Goal: Task Accomplishment & Management: Manage account settings

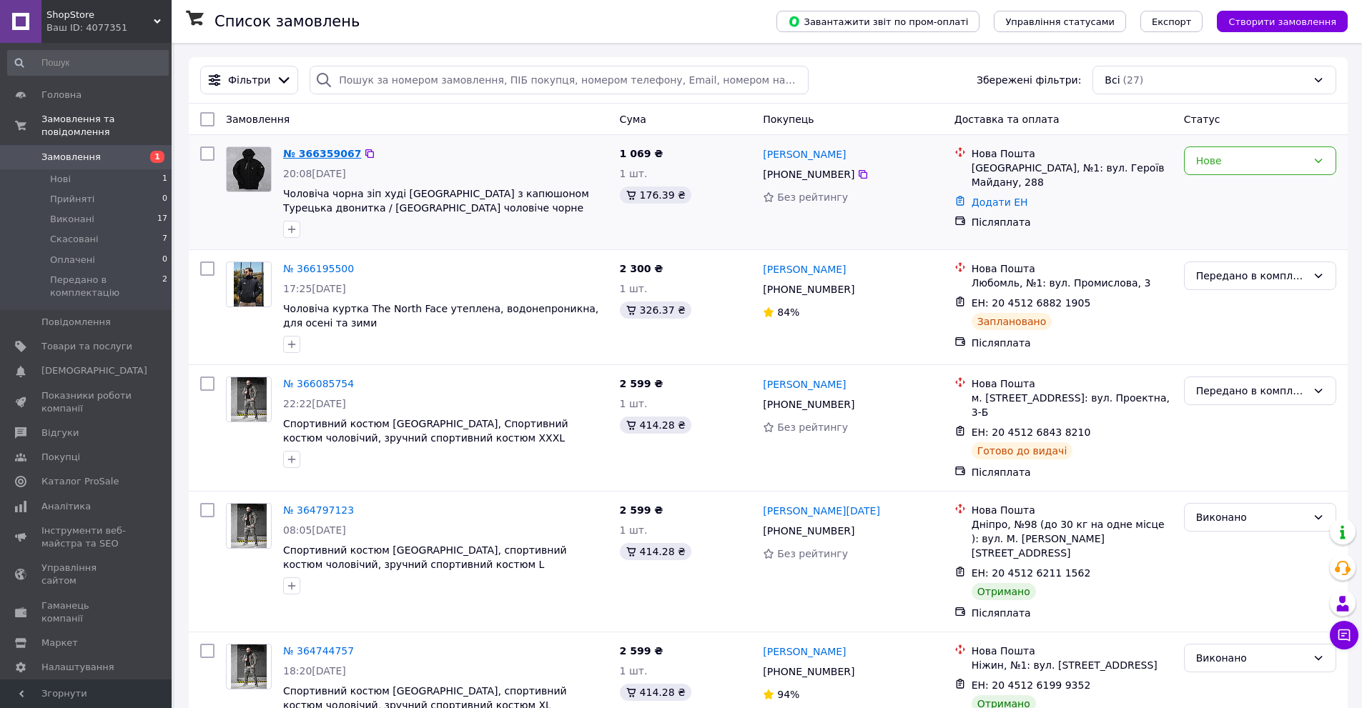
click at [327, 149] on link "№ 366359067" at bounding box center [322, 153] width 78 height 11
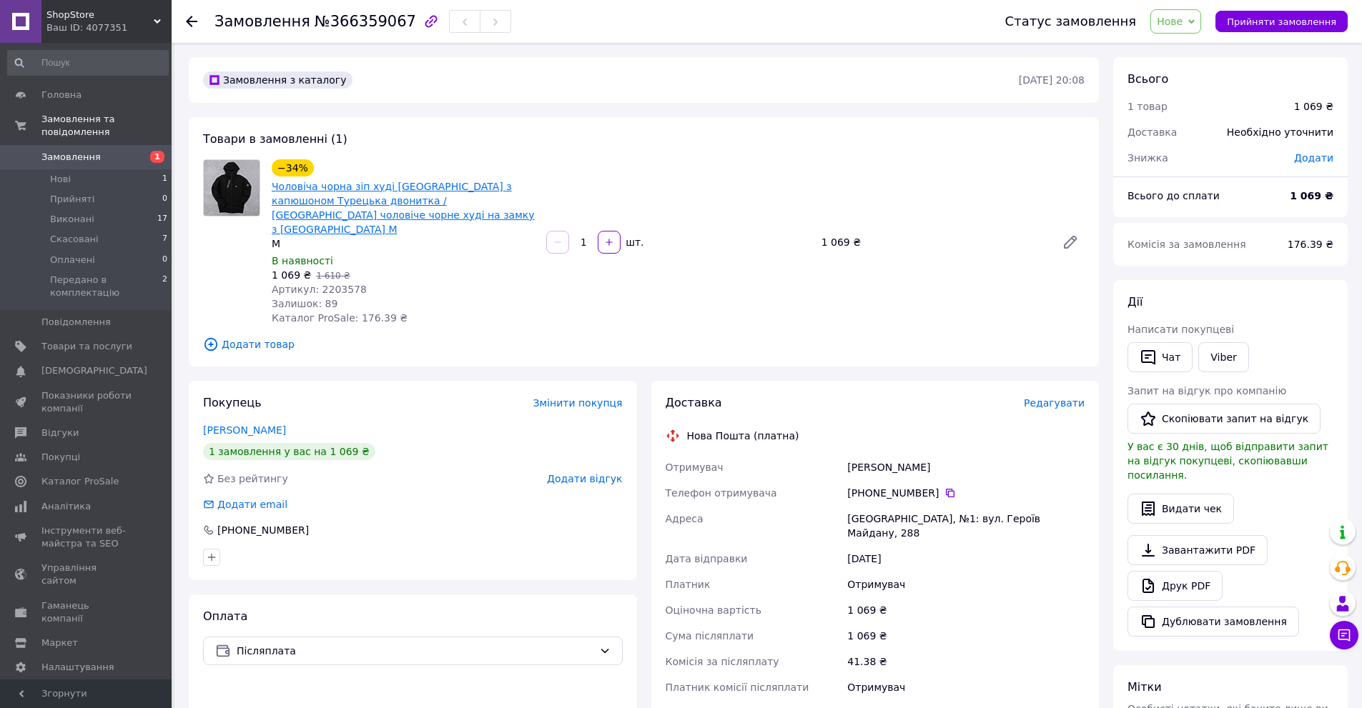
click at [301, 206] on link "Чоловіча чорна зіп худі [GEOGRAPHIC_DATA] з капюшоном Турецька двонитка / [GEOG…" at bounding box center [403, 208] width 262 height 54
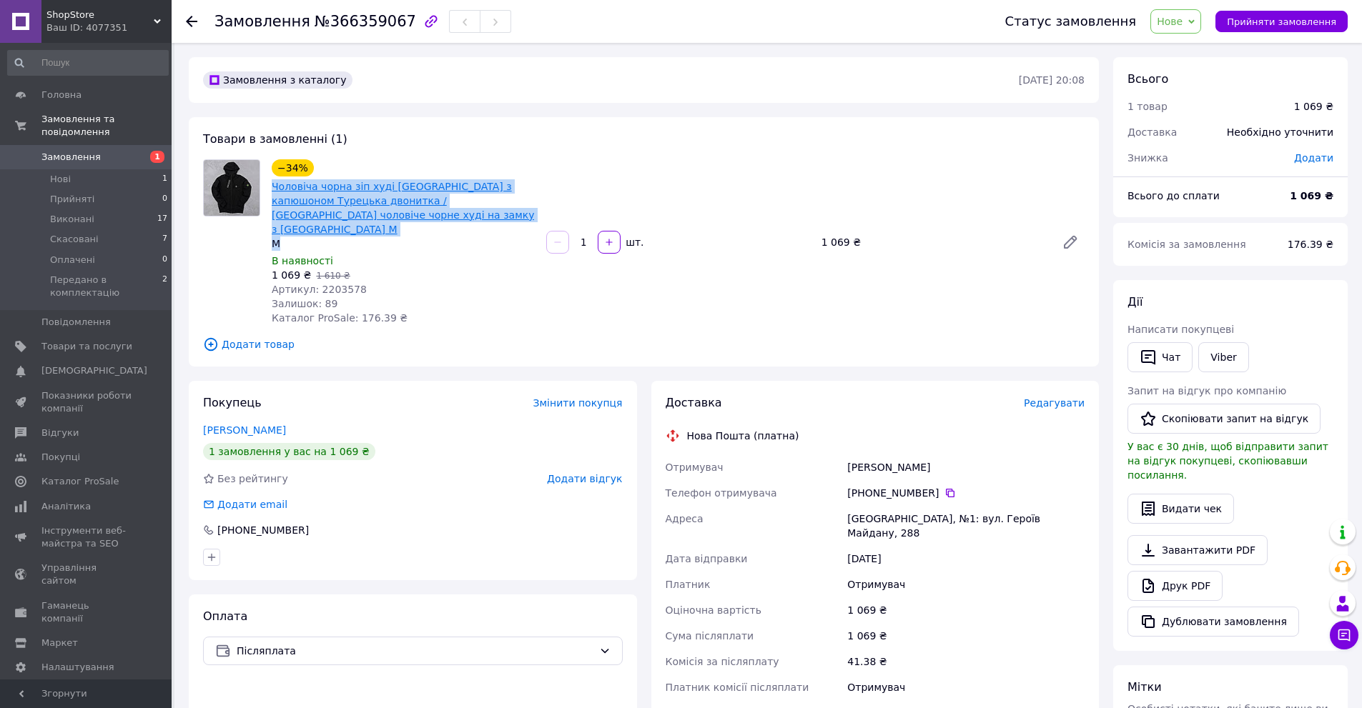
drag, startPoint x: 400, startPoint y: 231, endPoint x: 272, endPoint y: 181, distance: 138.1
click at [272, 181] on div "−34% Чоловіча чорна зіп худі [GEOGRAPHIC_DATA] з капюшоном Турецька двонитка / …" at bounding box center [403, 205] width 263 height 92
click at [272, 181] on link "Чоловіча чорна зіп худі [GEOGRAPHIC_DATA] з капюшоном Турецька двонитка / [GEOG…" at bounding box center [403, 208] width 262 height 54
copy div "Чоловіча чорна зіп худі [GEOGRAPHIC_DATA] з капюшоном Турецька двонитка / [GEOG…"
click at [53, 340] on span "Товари та послуги" at bounding box center [86, 346] width 91 height 13
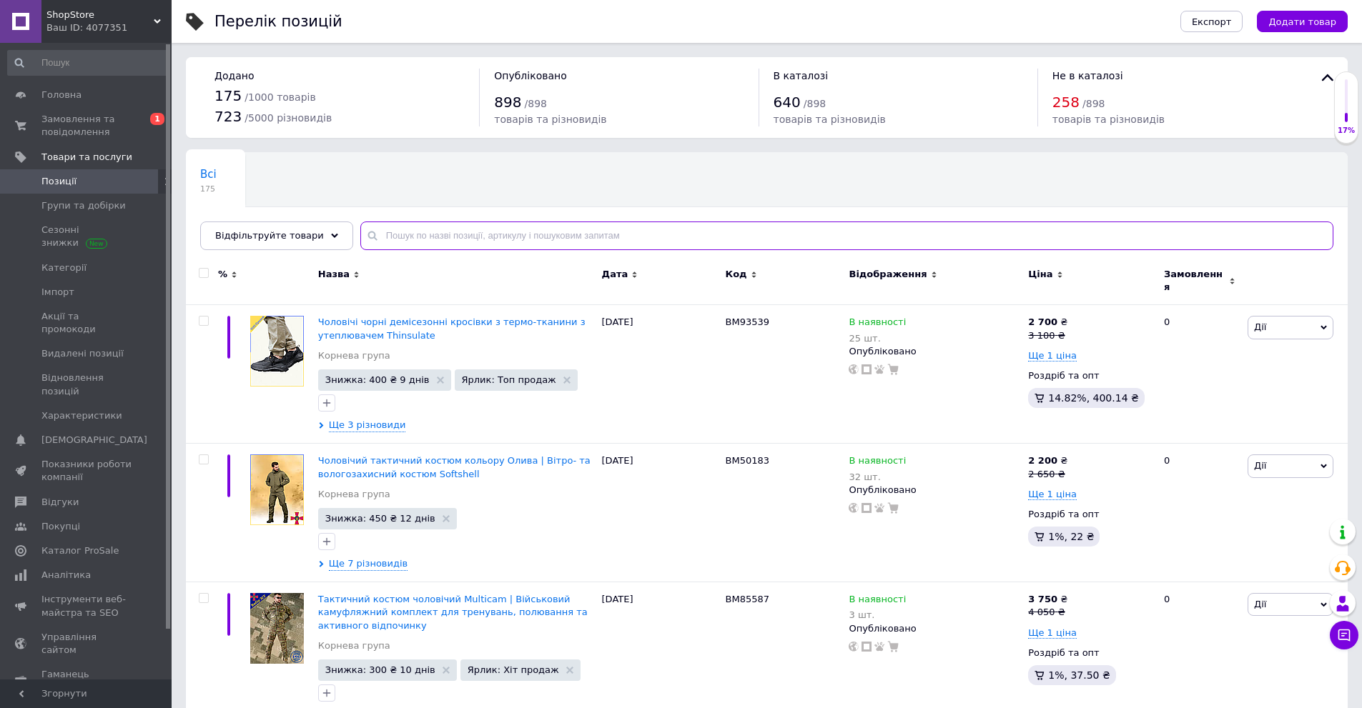
click at [495, 241] on input "text" at bounding box center [846, 236] width 973 height 29
paste input "Чоловіча чорна зіп худі [GEOGRAPHIC_DATA] з капюшоном Турецька двонитка / [GEOG…"
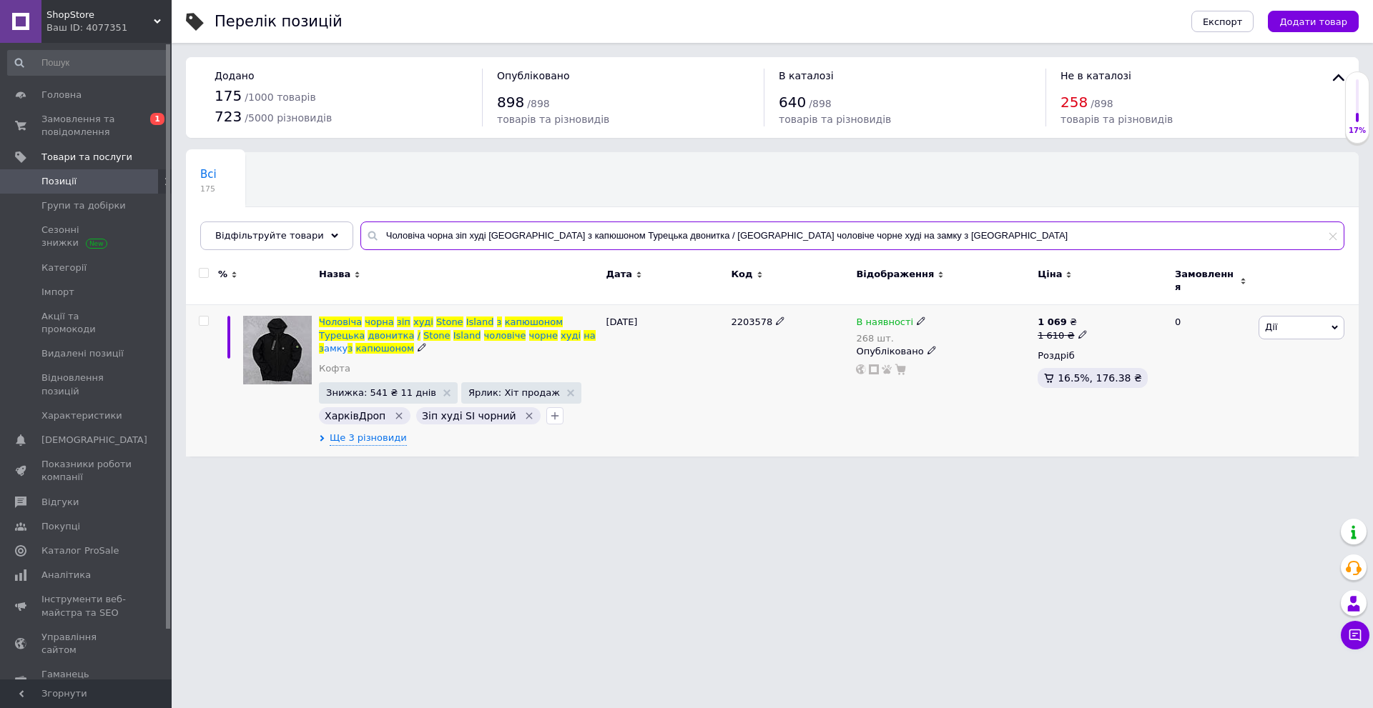
type input "Чоловіча чорна зіп худі [GEOGRAPHIC_DATA] з капюшоном Турецька двонитка / [GEOG…"
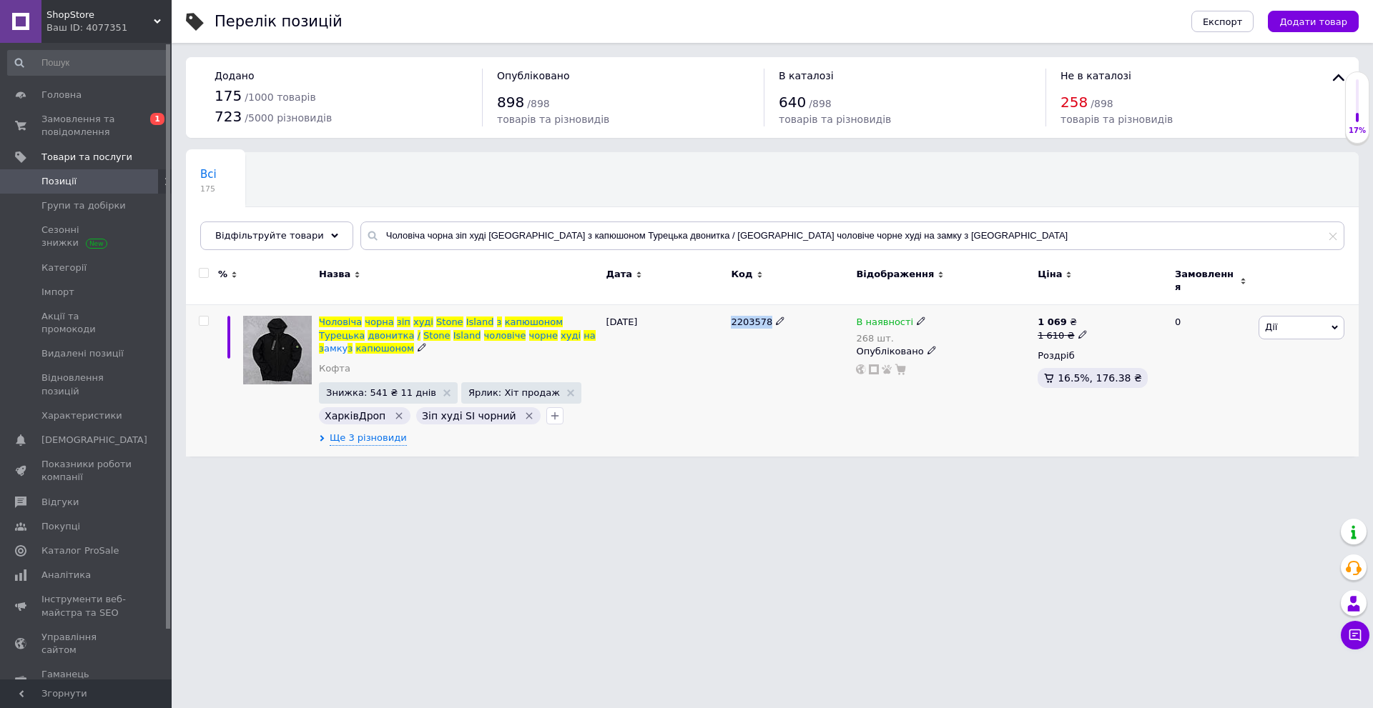
drag, startPoint x: 730, startPoint y: 317, endPoint x: 763, endPoint y: 316, distance: 33.6
click at [763, 316] on div "2203578" at bounding box center [789, 381] width 125 height 152
click at [763, 317] on span "2203578" at bounding box center [751, 322] width 41 height 11
click at [627, 332] on div "[DATE]" at bounding box center [664, 381] width 125 height 152
drag, startPoint x: 725, startPoint y: 315, endPoint x: 765, endPoint y: 314, distance: 40.0
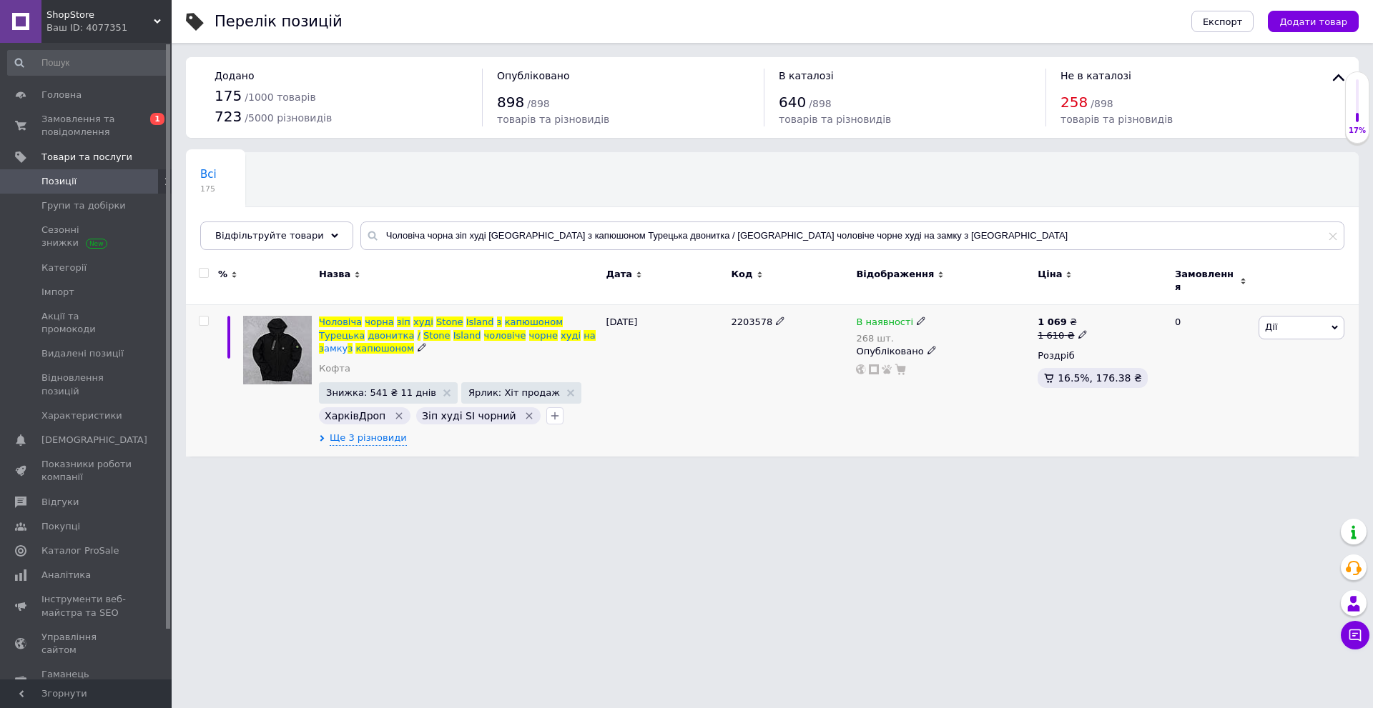
click at [765, 314] on div "Чоловіча чорна зіп худі [GEOGRAPHIC_DATA] з капюшоном Турецька двонитка / Stone…" at bounding box center [772, 381] width 1172 height 152
copy div "2203578"
click at [92, 180] on span "Позиції" at bounding box center [86, 181] width 91 height 13
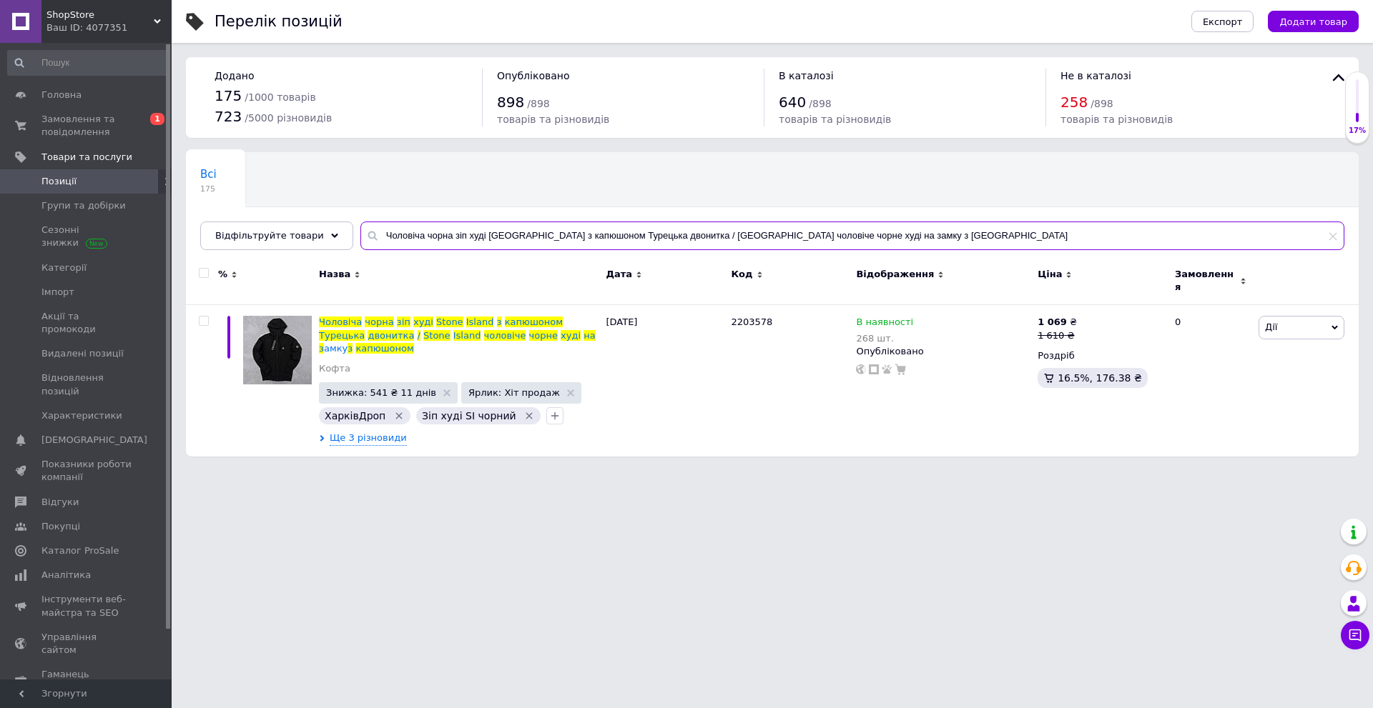
click at [566, 230] on input "Чоловіча чорна зіп худі [GEOGRAPHIC_DATA] з капюшоном Турецька двонитка / [GEOG…" at bounding box center [852, 236] width 984 height 29
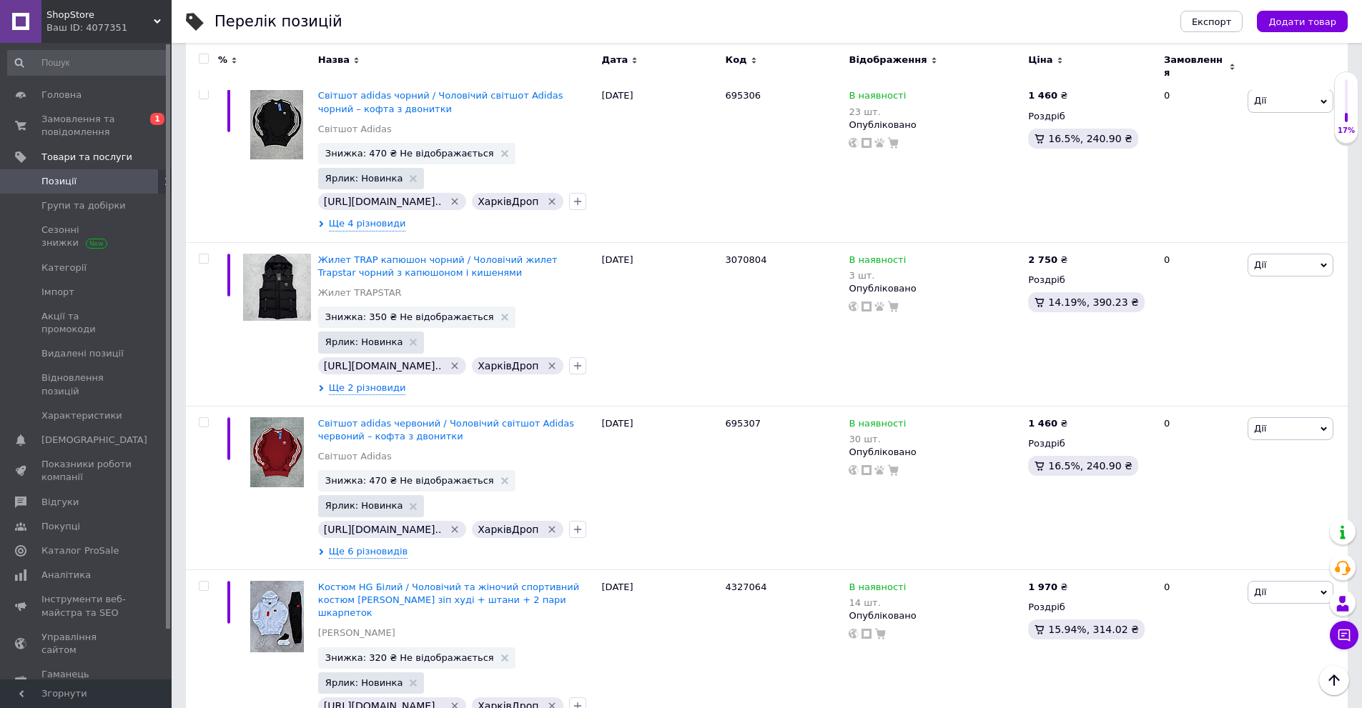
scroll to position [12416, 0]
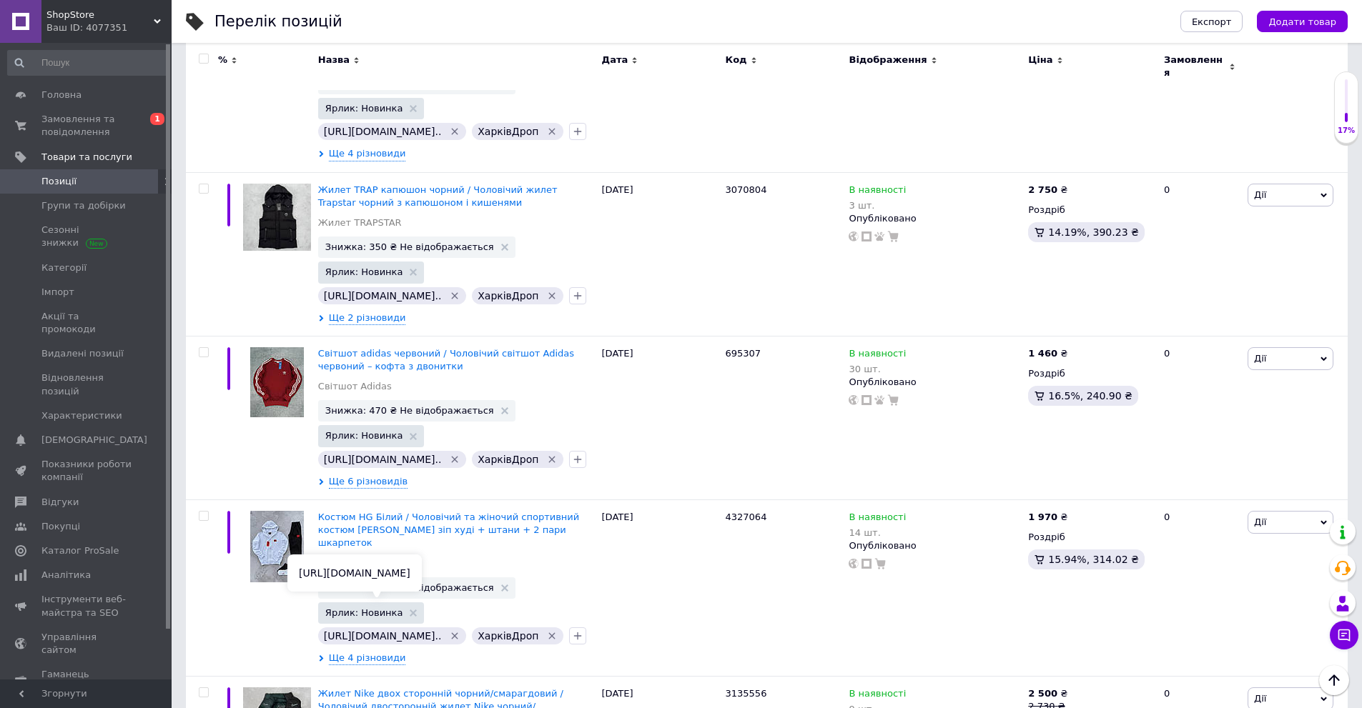
drag, startPoint x: 297, startPoint y: 573, endPoint x: 506, endPoint y: 569, distance: 209.5
click at [422, 569] on div "[URL][DOMAIN_NAME]" at bounding box center [354, 573] width 134 height 37
copy div "[URL][DOMAIN_NAME]"
click at [44, 112] on link "Замовлення та повідомлення 0 1" at bounding box center [88, 125] width 176 height 37
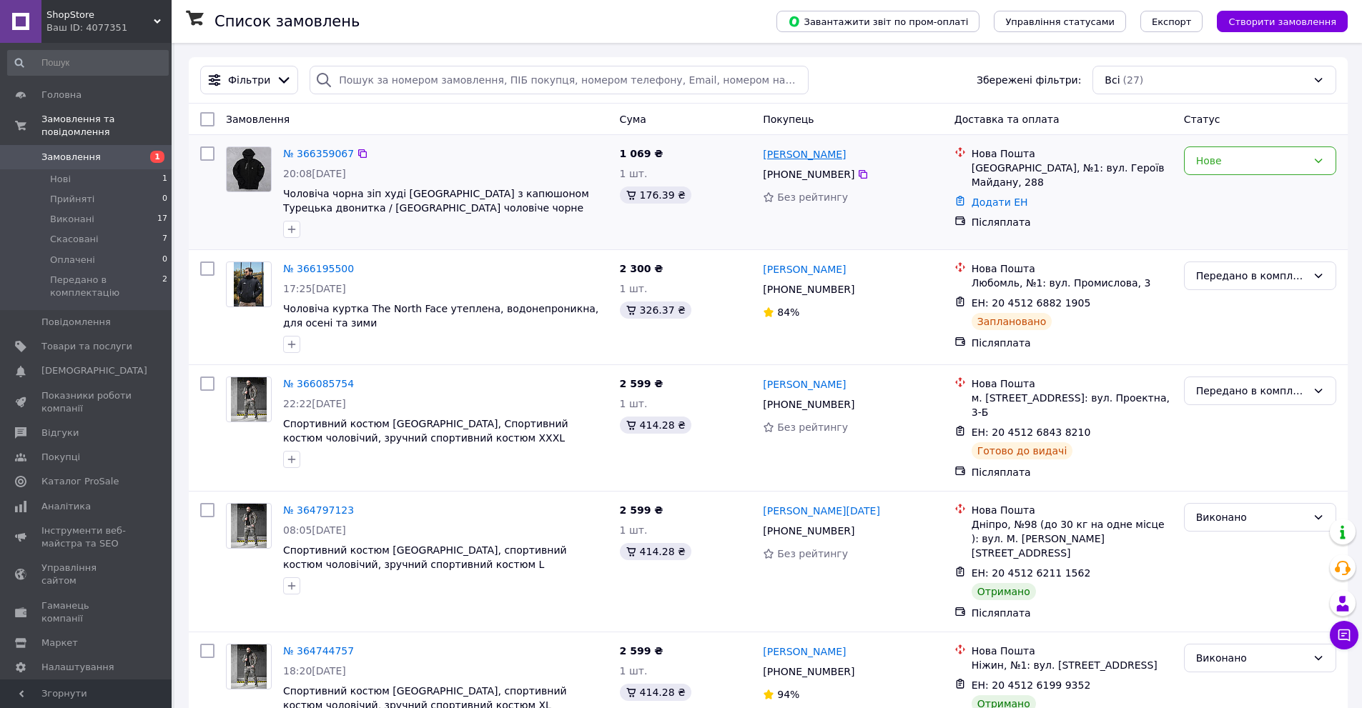
click at [776, 160] on link "[PERSON_NAME]" at bounding box center [804, 154] width 83 height 14
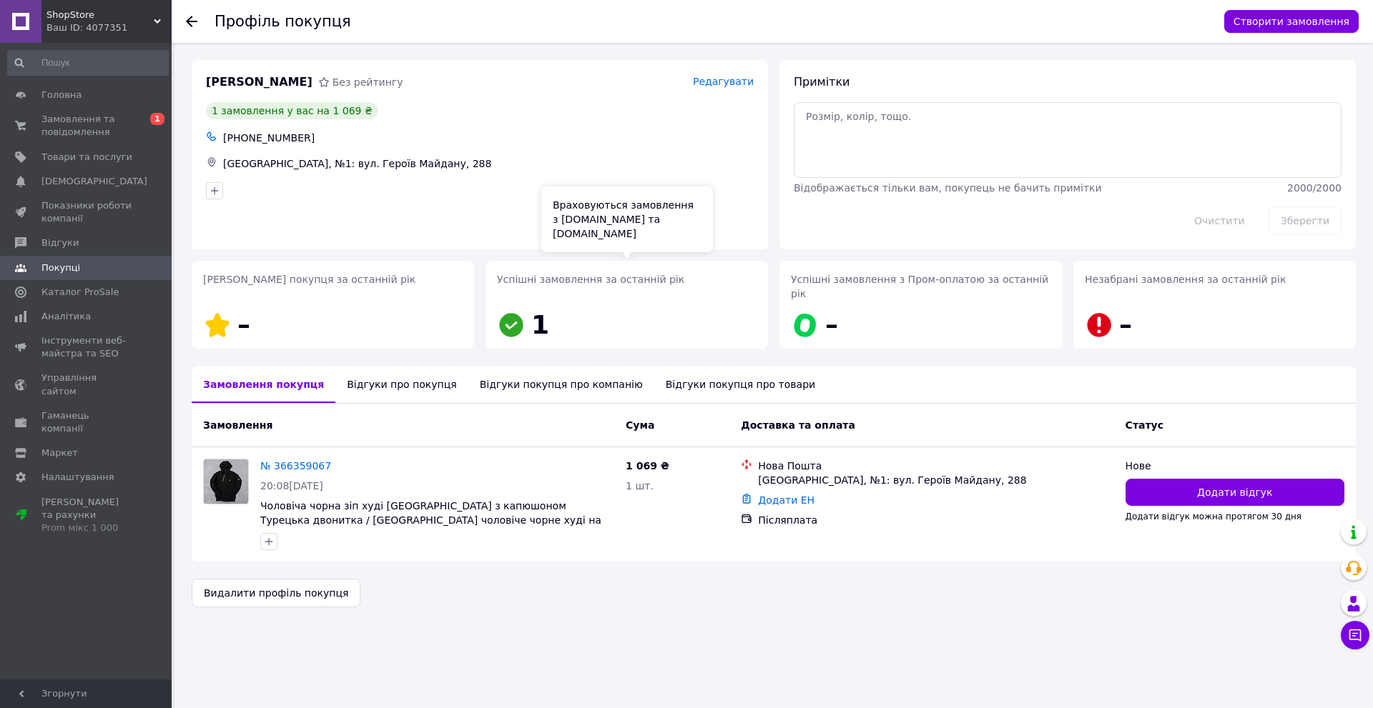
click at [530, 277] on span "Успішні замовлення за останній рік" at bounding box center [590, 279] width 187 height 11
click at [537, 314] on span "1" at bounding box center [540, 324] width 18 height 29
click at [488, 370] on div "Відгуки покупця про компанію" at bounding box center [561, 384] width 186 height 37
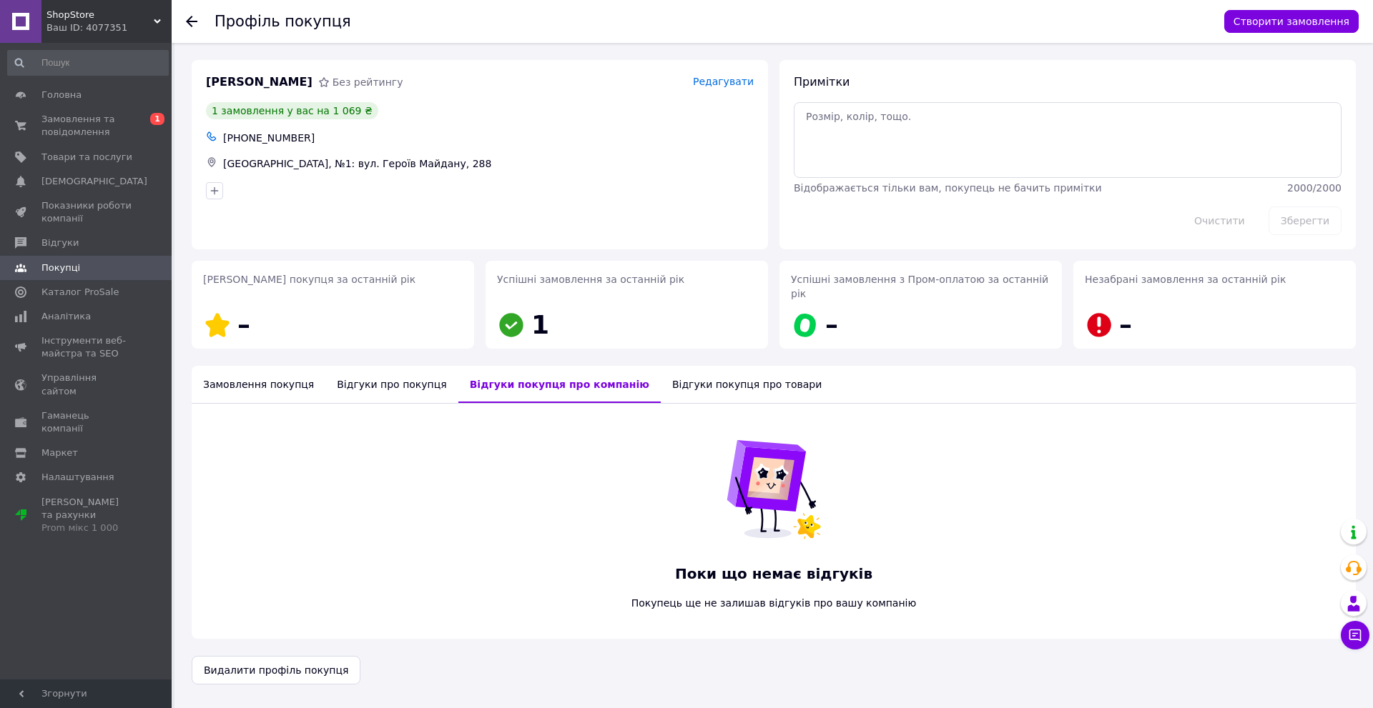
click at [356, 366] on div "Відгуки про покупця" at bounding box center [391, 384] width 132 height 37
click at [655, 376] on div "Відгуки покупця про товари" at bounding box center [741, 384] width 172 height 37
click at [306, 375] on div "Замовлення покупця" at bounding box center [259, 384] width 134 height 37
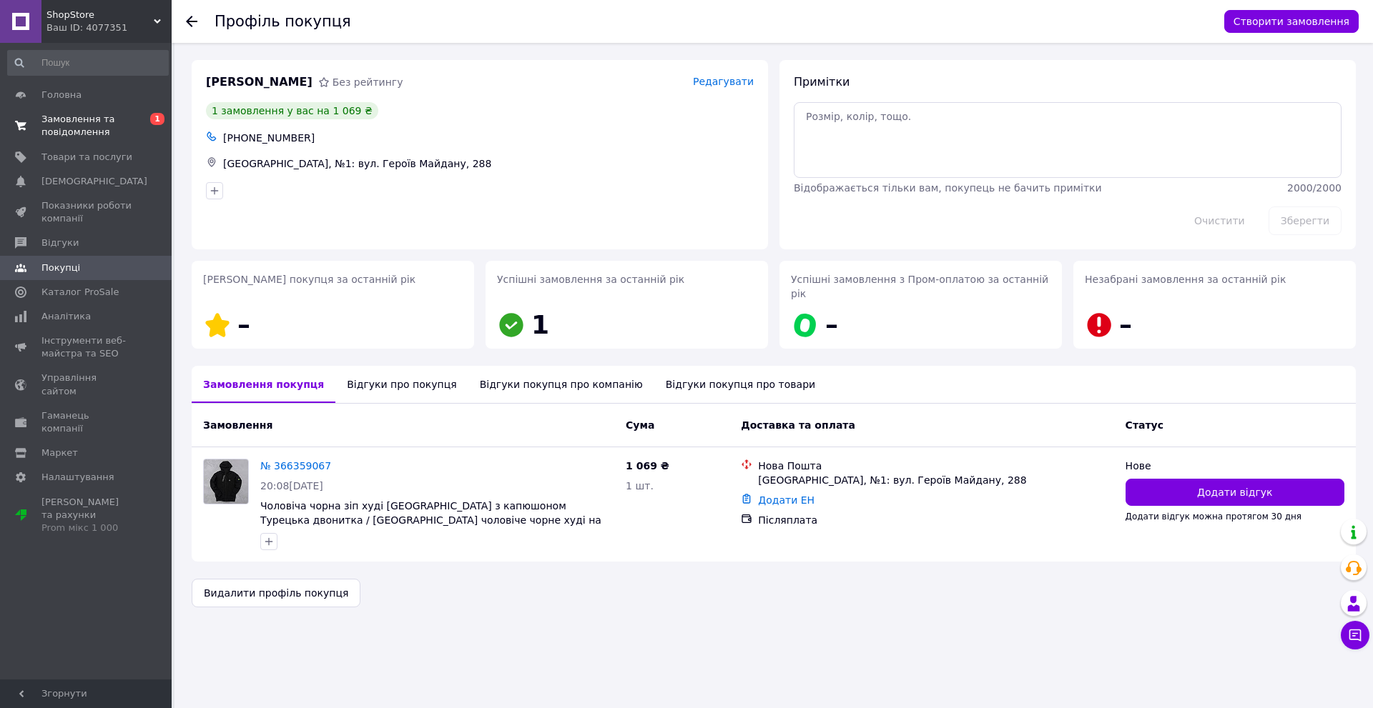
click at [103, 127] on span "Замовлення та повідомлення" at bounding box center [86, 126] width 91 height 26
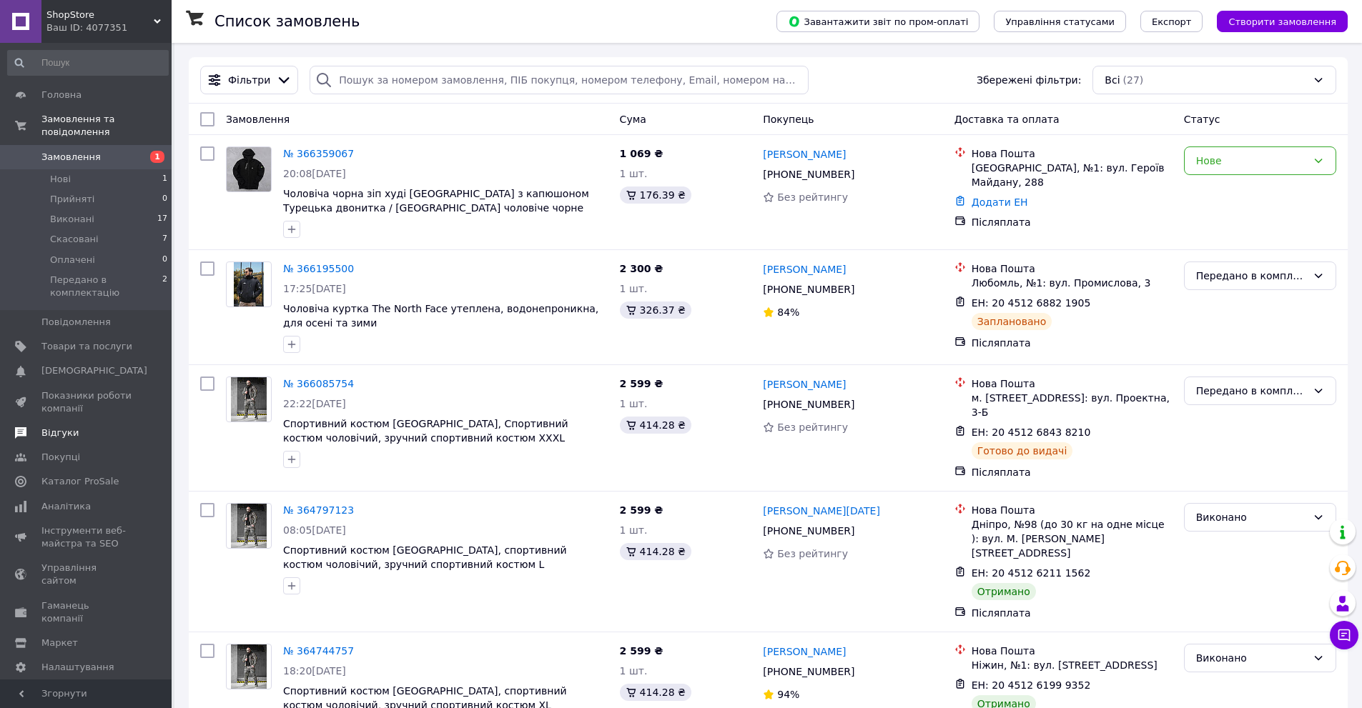
click at [75, 421] on link "Відгуки" at bounding box center [88, 433] width 176 height 24
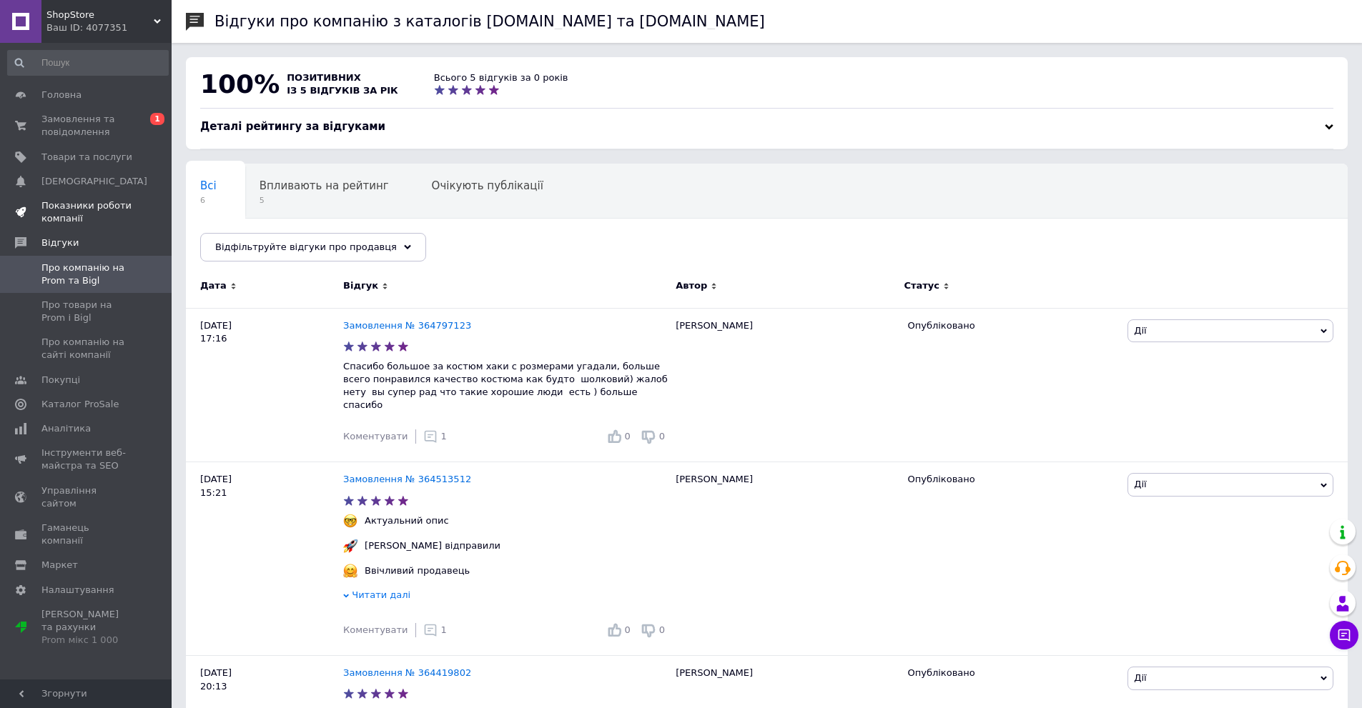
click at [71, 209] on span "Показники роботи компанії" at bounding box center [86, 212] width 91 height 26
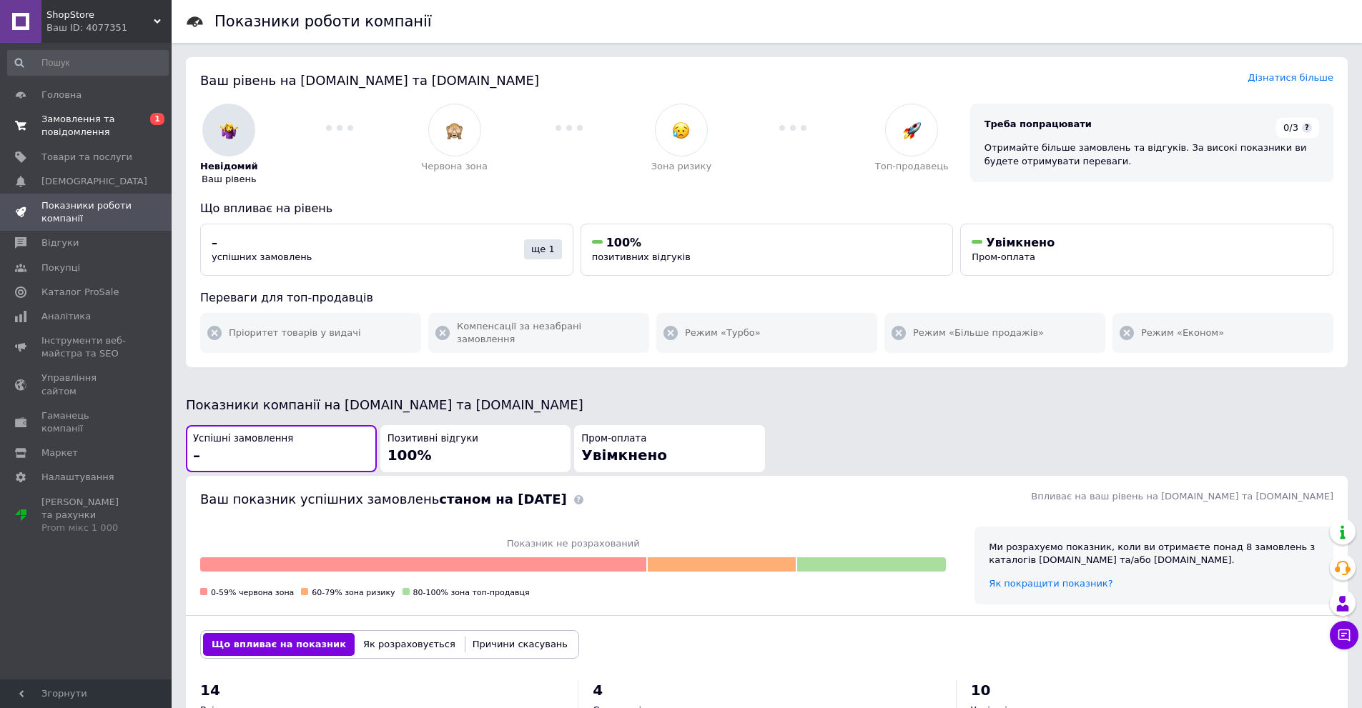
click at [74, 136] on span "Замовлення та повідомлення" at bounding box center [86, 126] width 91 height 26
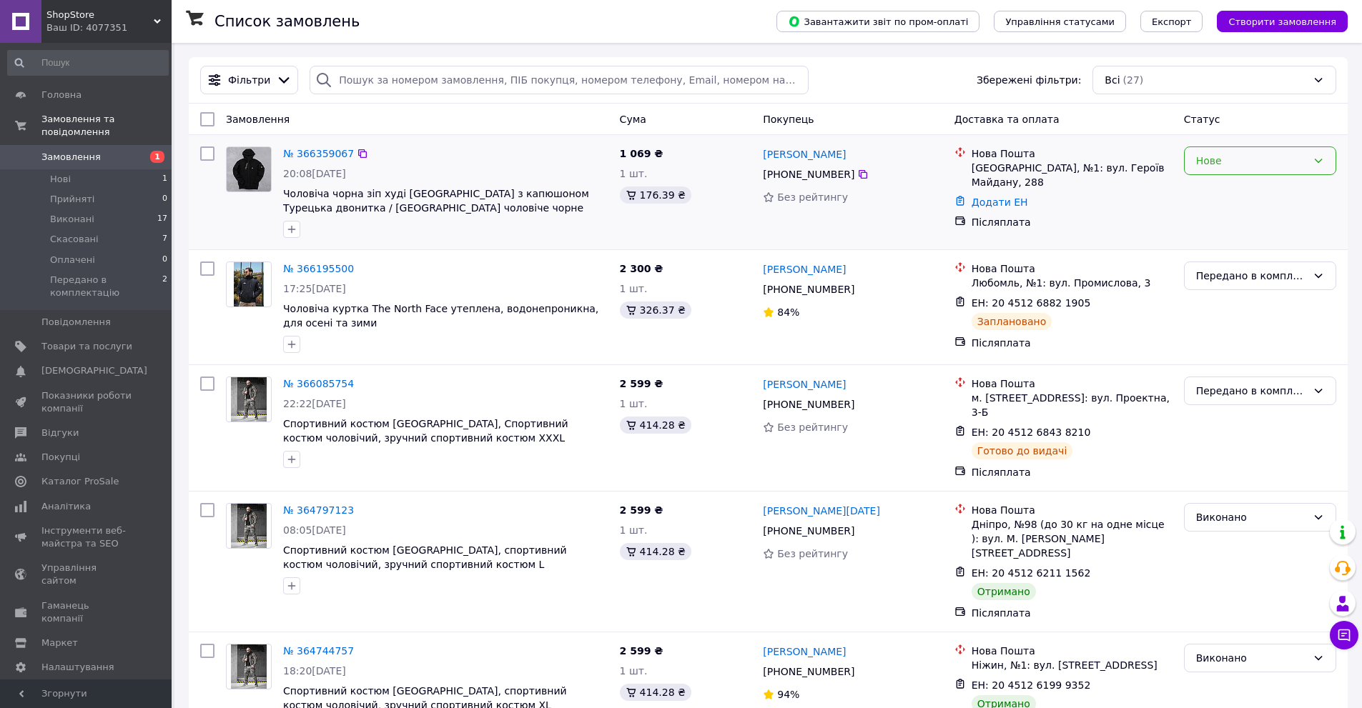
click at [1248, 168] on div "Нове" at bounding box center [1251, 161] width 111 height 16
click at [1220, 193] on li "Прийнято" at bounding box center [1260, 192] width 151 height 26
click at [786, 157] on link "[PERSON_NAME]" at bounding box center [804, 154] width 83 height 14
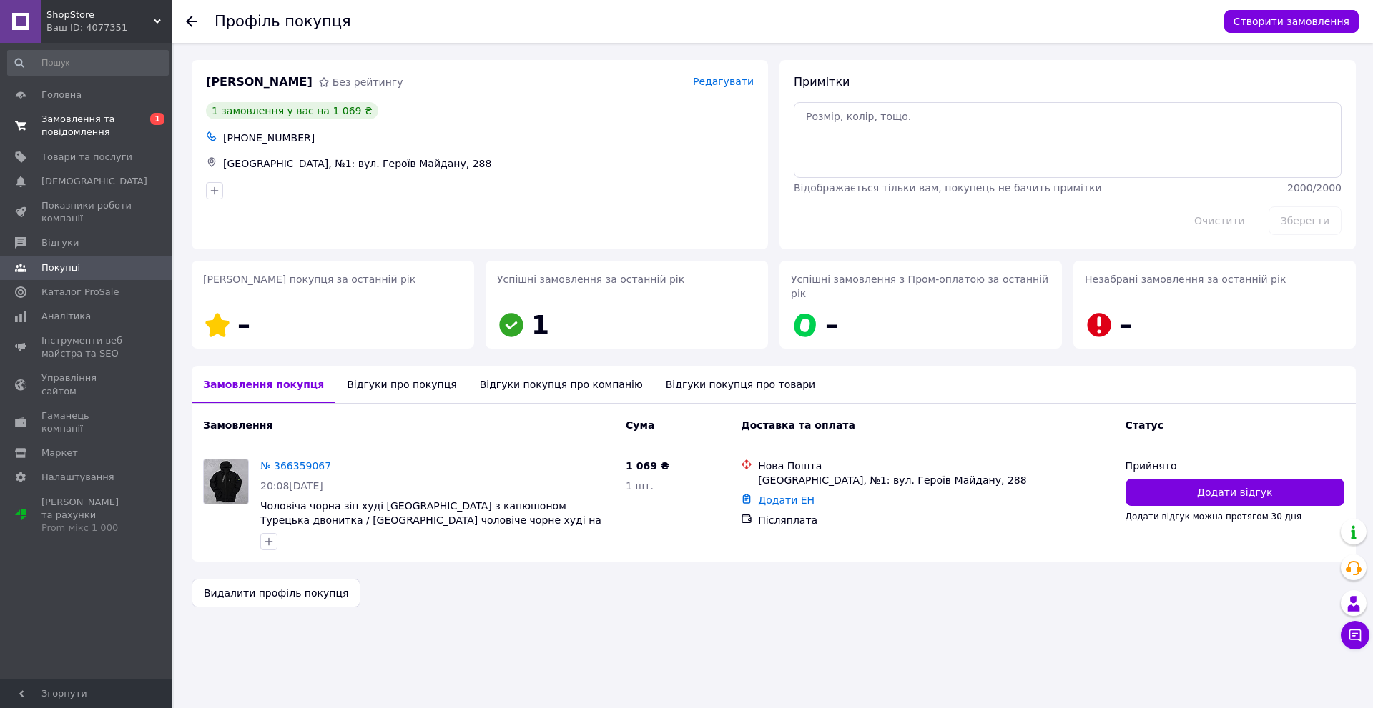
click at [64, 137] on span "Замовлення та повідомлення" at bounding box center [86, 126] width 91 height 26
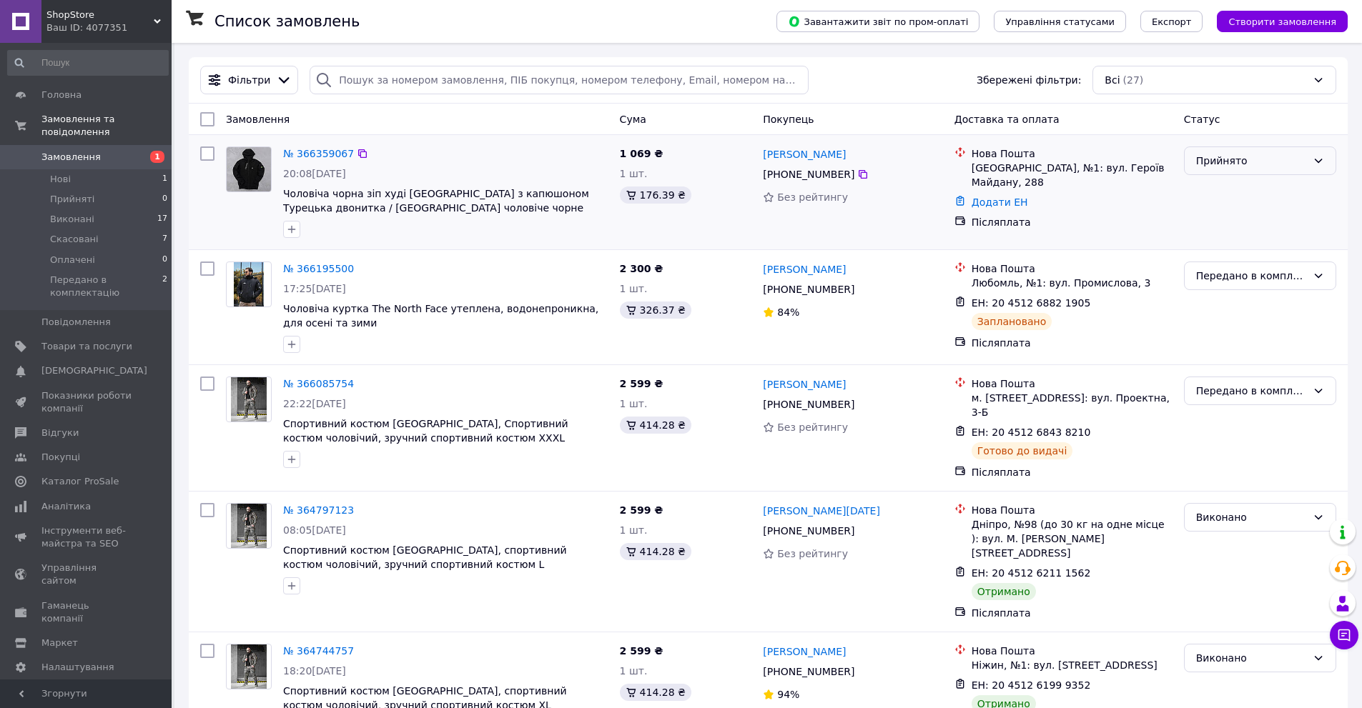
click at [1228, 159] on div "Прийнято" at bounding box center [1251, 161] width 111 height 16
click at [1139, 212] on div "Післяплата" at bounding box center [1072, 222] width 207 height 20
click at [320, 157] on link "№ 366359067" at bounding box center [318, 153] width 71 height 11
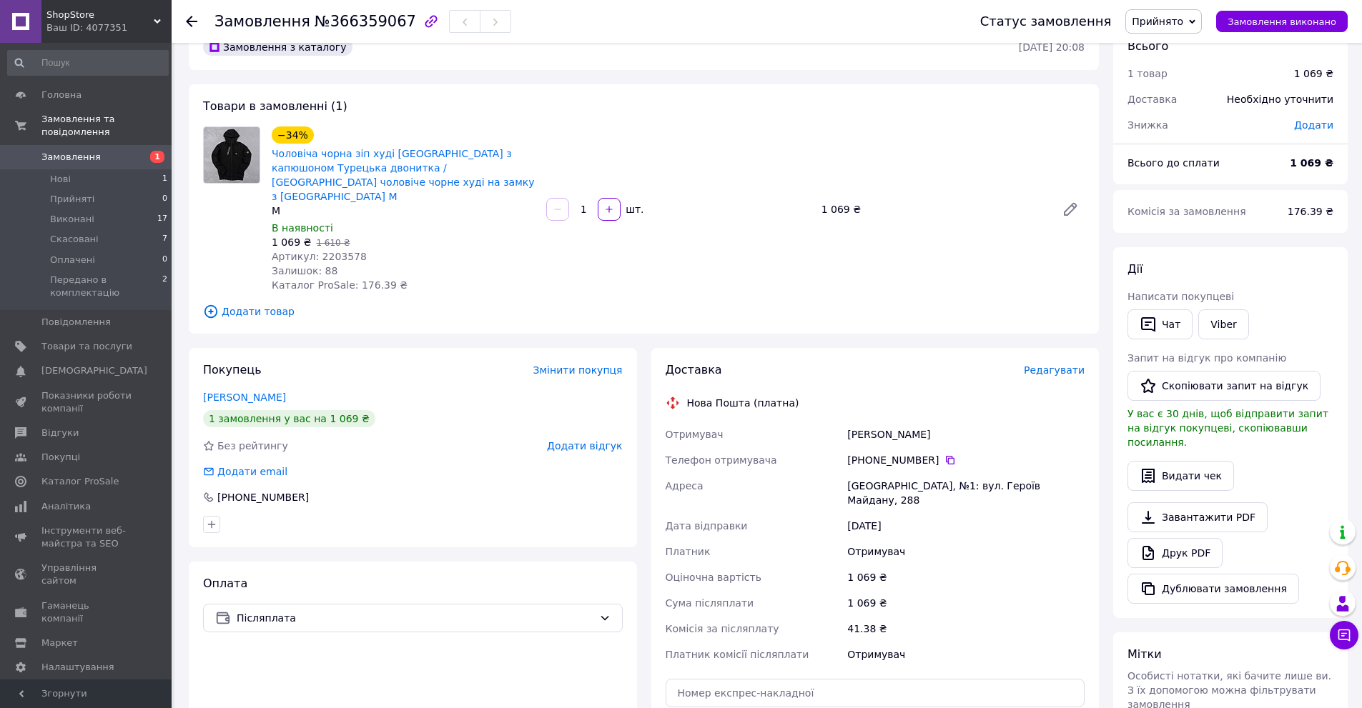
scroll to position [269, 0]
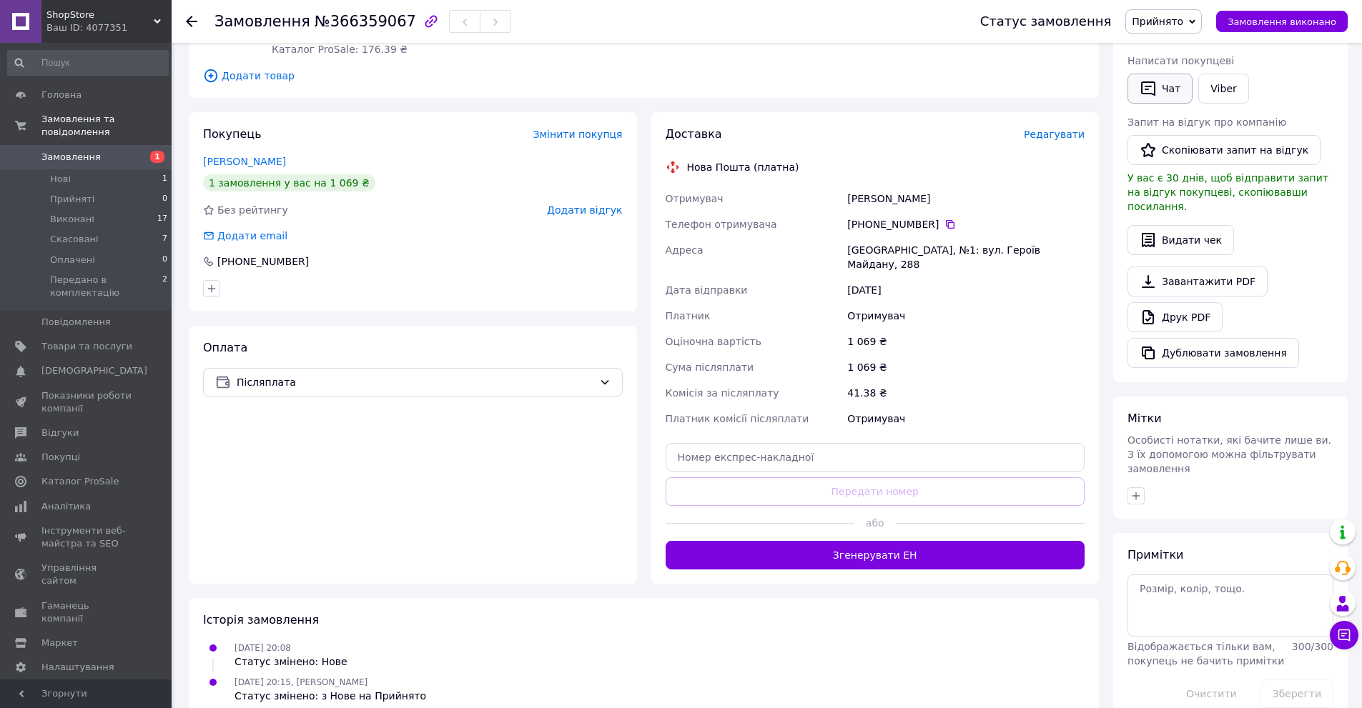
click at [1169, 91] on button "Чат" at bounding box center [1159, 89] width 65 height 30
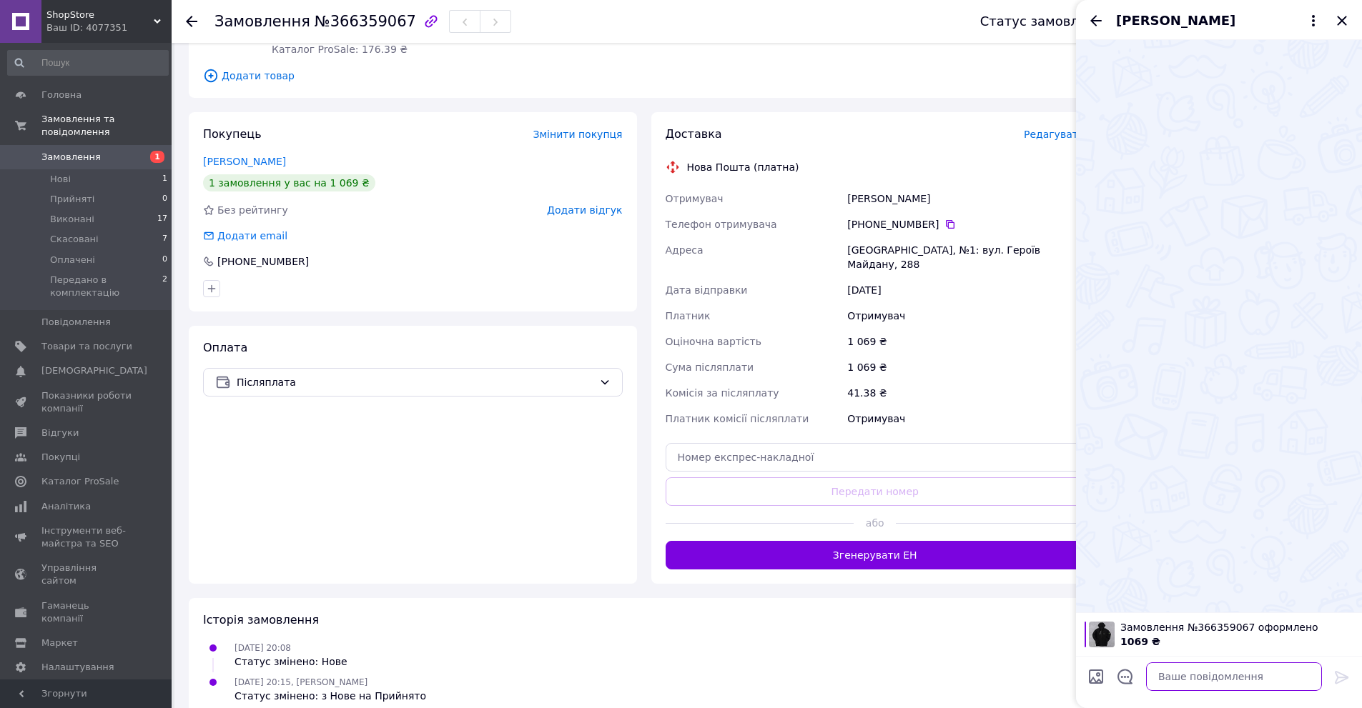
click at [1241, 680] on textarea at bounding box center [1234, 677] width 176 height 29
type textarea "д"
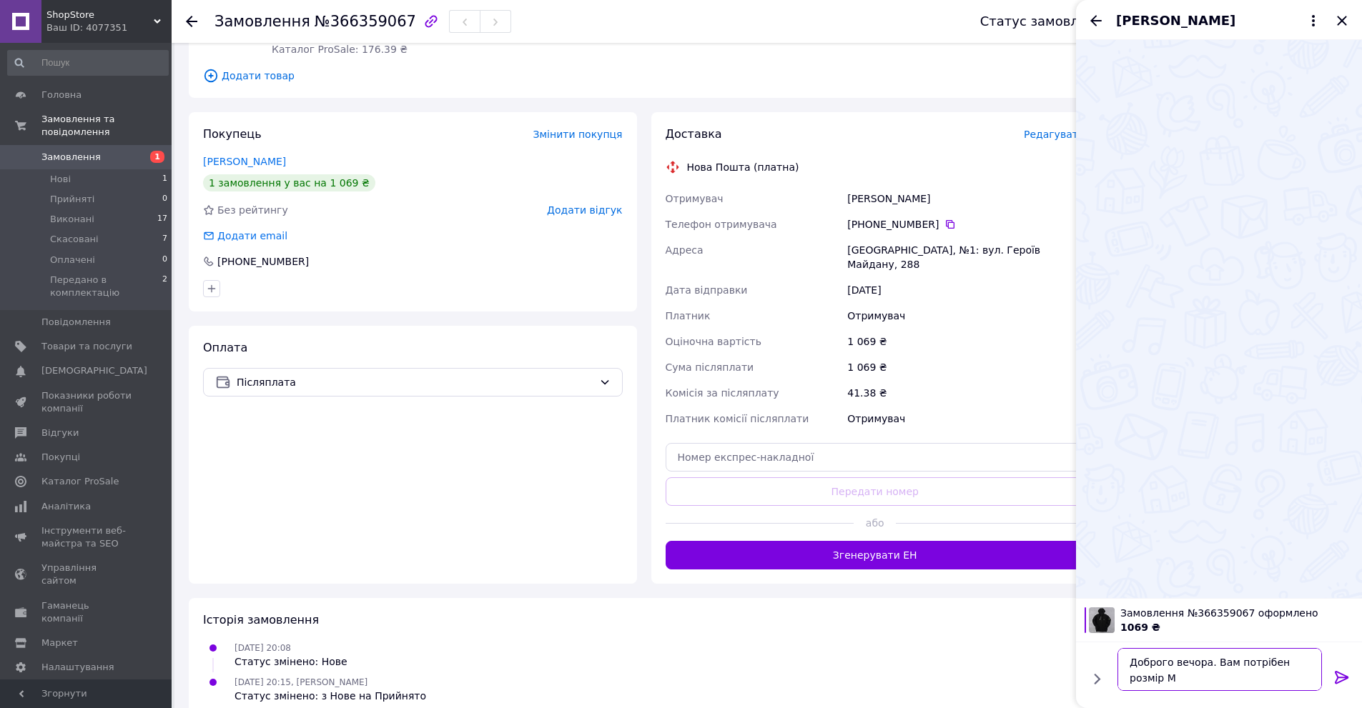
type textarea "Доброго вечора. Вам потрібен розмір М?"
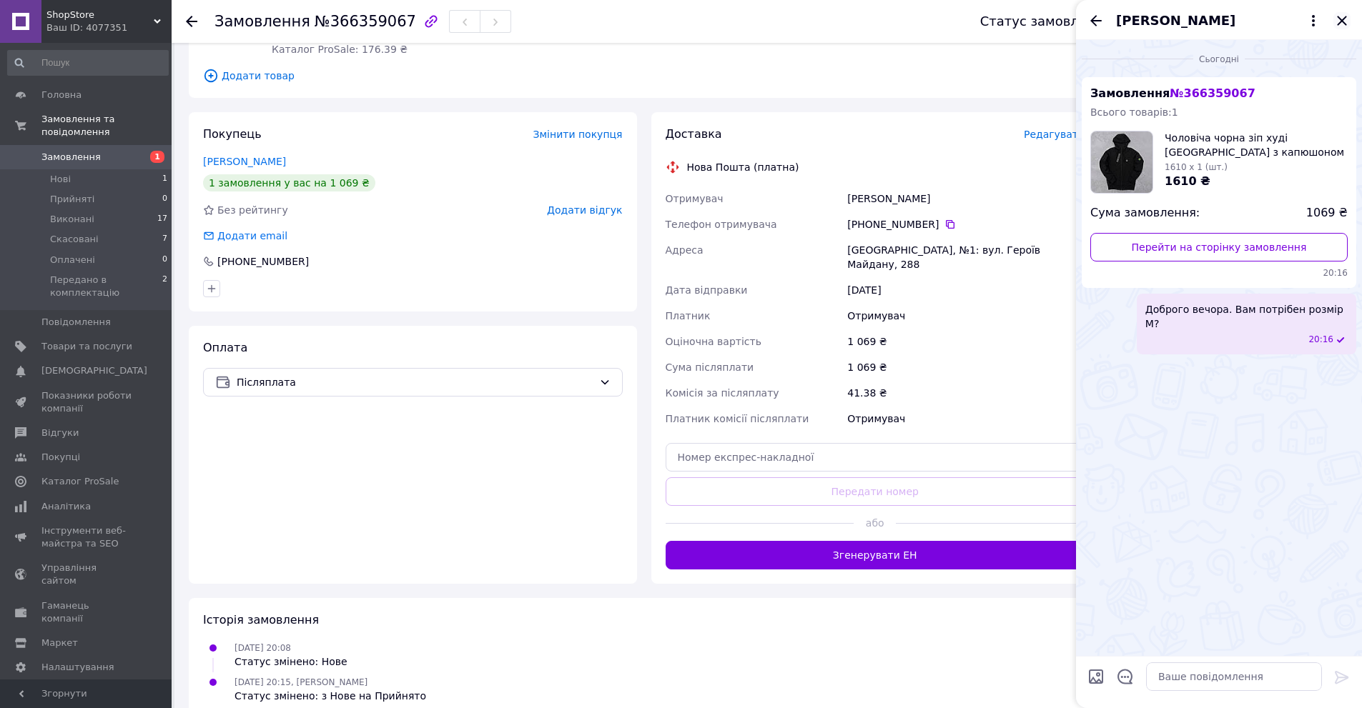
click at [1345, 21] on icon "Закрити" at bounding box center [1341, 20] width 17 height 17
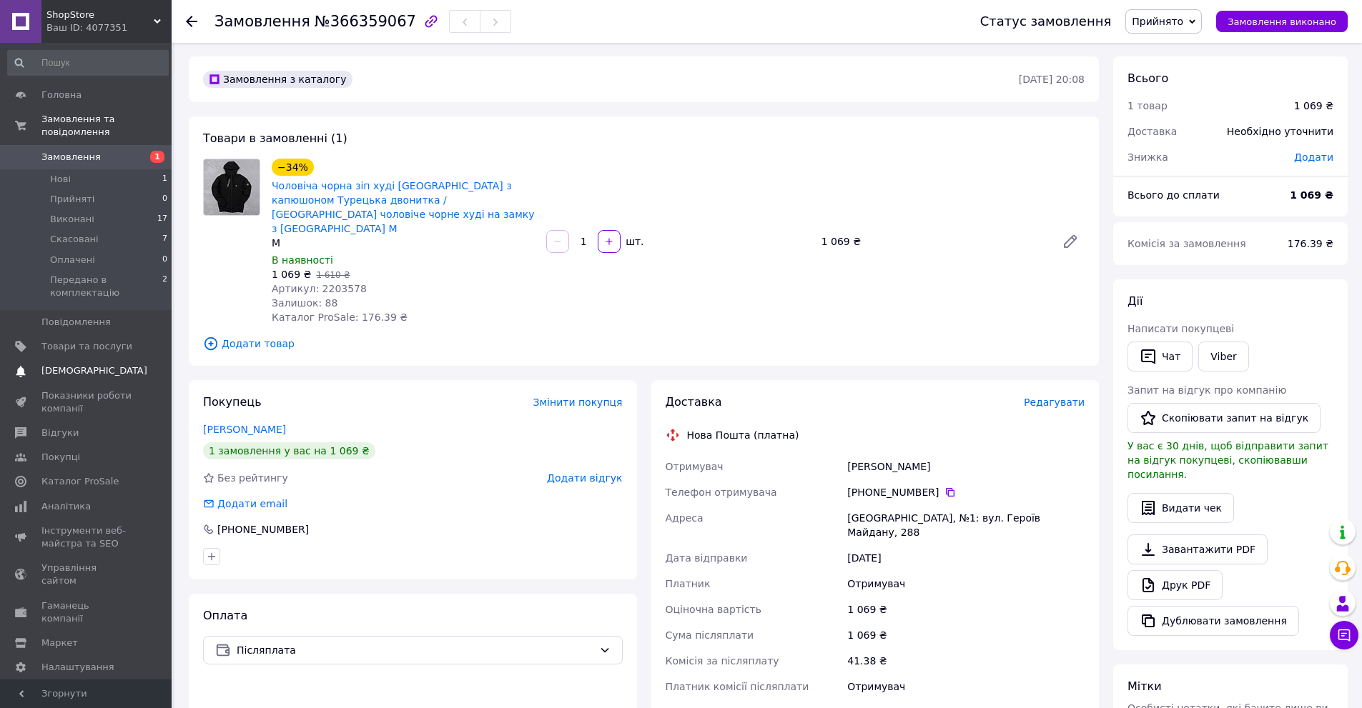
scroll to position [0, 0]
click at [65, 500] on span "Аналітика" at bounding box center [65, 506] width 49 height 13
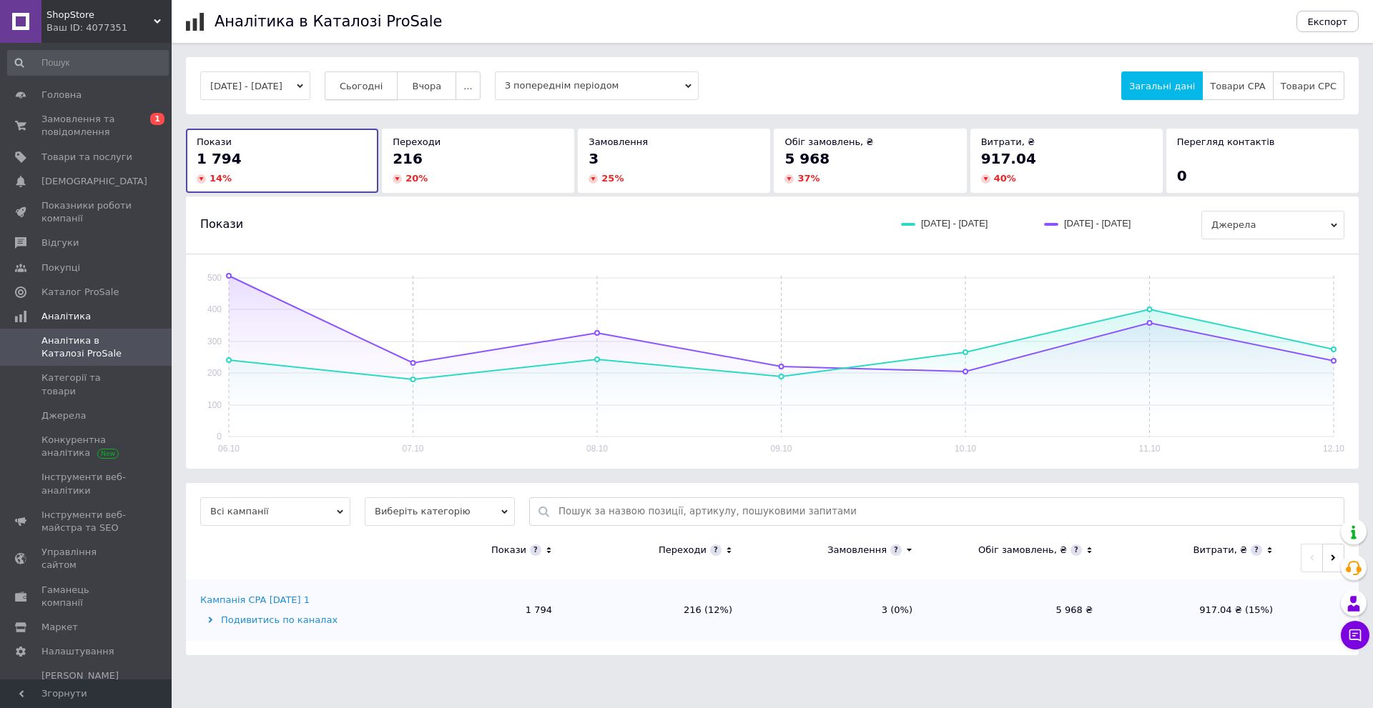
click at [383, 84] on span "Сьогодні" at bounding box center [362, 86] width 44 height 11
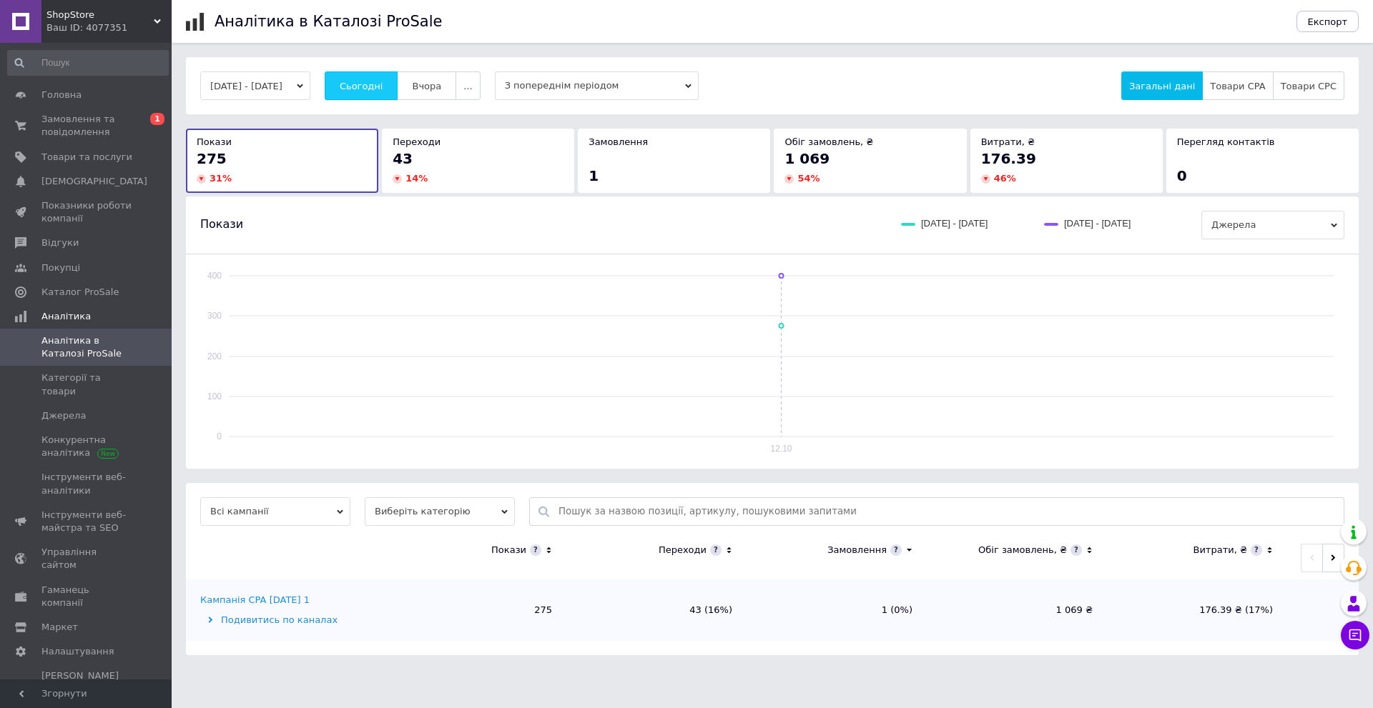
click at [383, 85] on span "Сьогодні" at bounding box center [362, 86] width 44 height 11
click at [431, 86] on span "Вчора" at bounding box center [426, 86] width 29 height 11
click at [383, 86] on span "Сьогодні" at bounding box center [362, 86] width 44 height 11
click at [428, 84] on button "Вчора" at bounding box center [426, 85] width 59 height 29
click at [383, 91] on span "Сьогодні" at bounding box center [362, 86] width 44 height 11
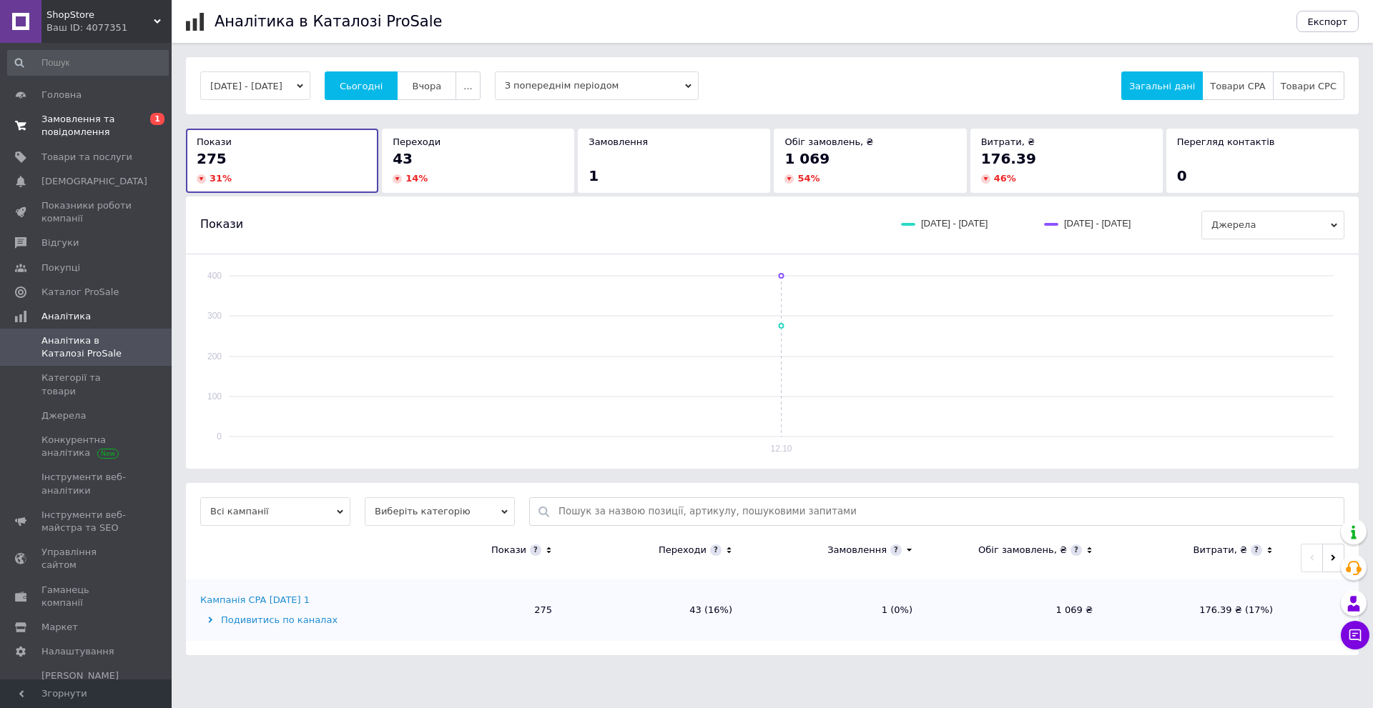
click at [89, 132] on span "Замовлення та повідомлення" at bounding box center [86, 126] width 91 height 26
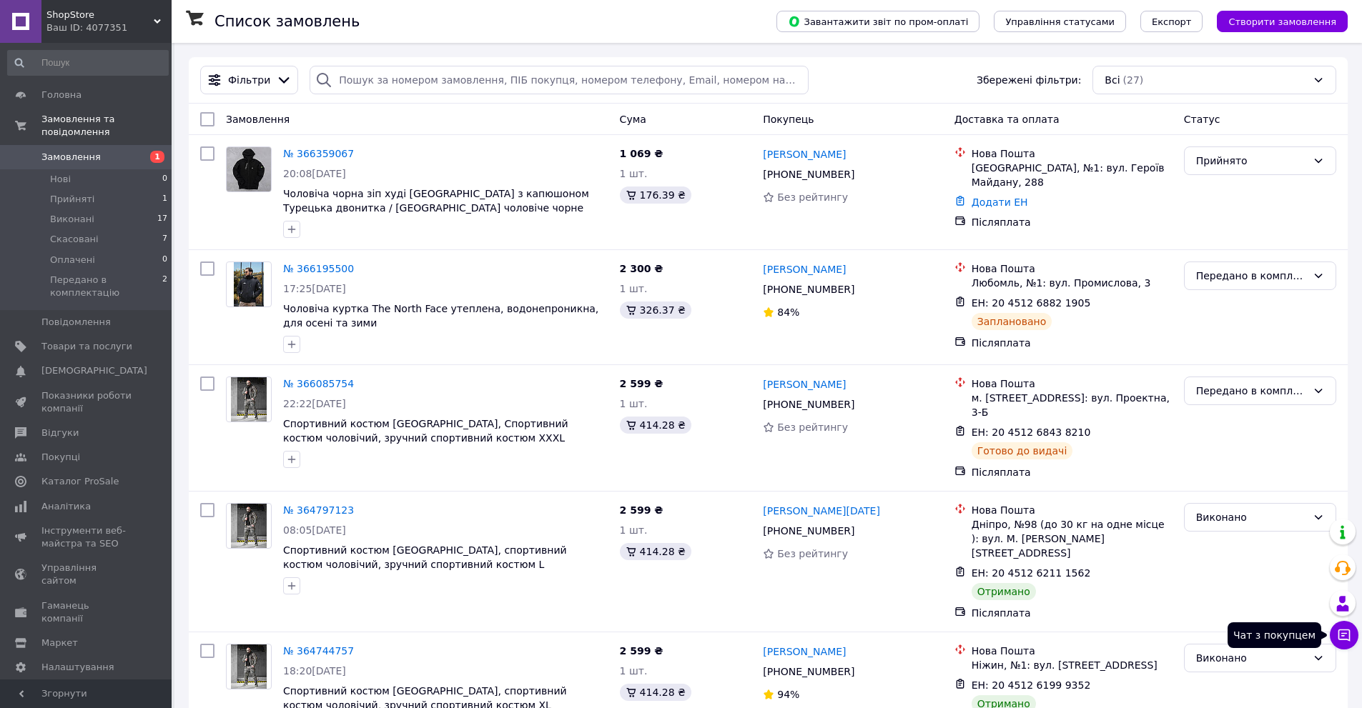
click at [1342, 633] on icon at bounding box center [1344, 635] width 14 height 14
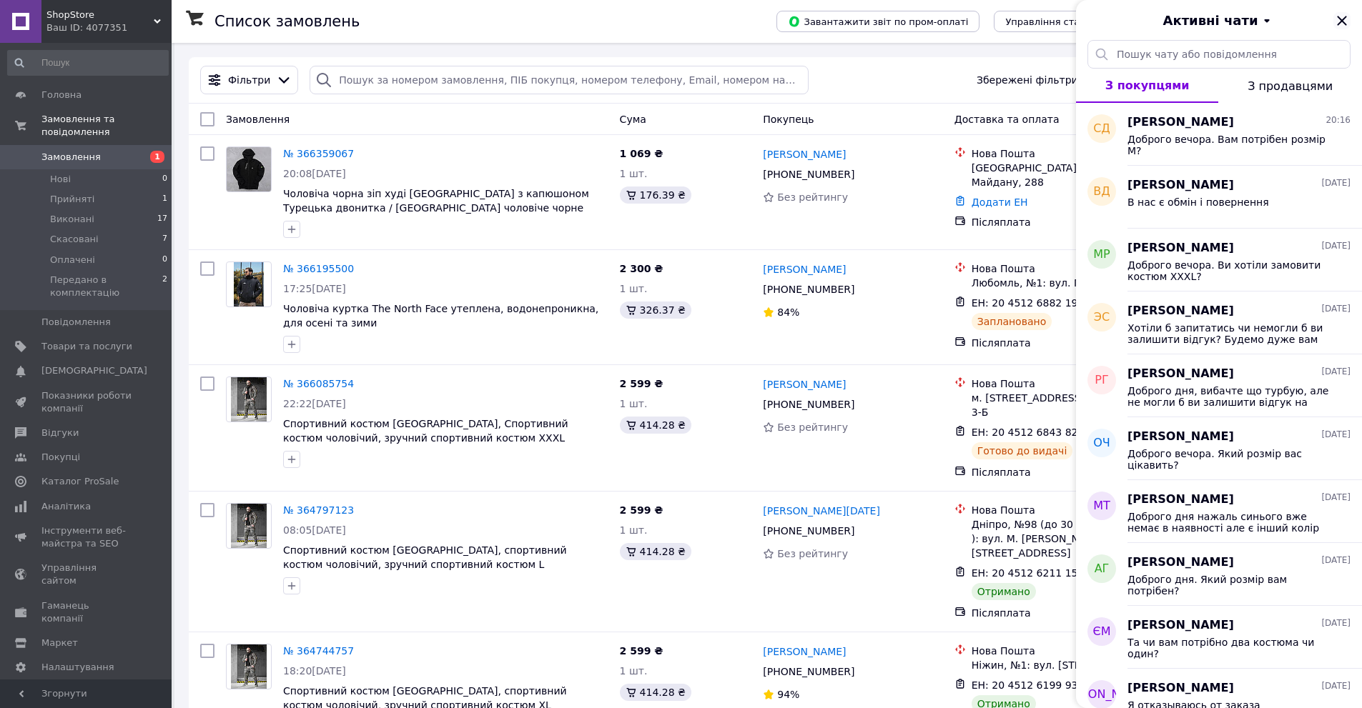
click at [1344, 17] on icon "Закрити" at bounding box center [1341, 20] width 17 height 17
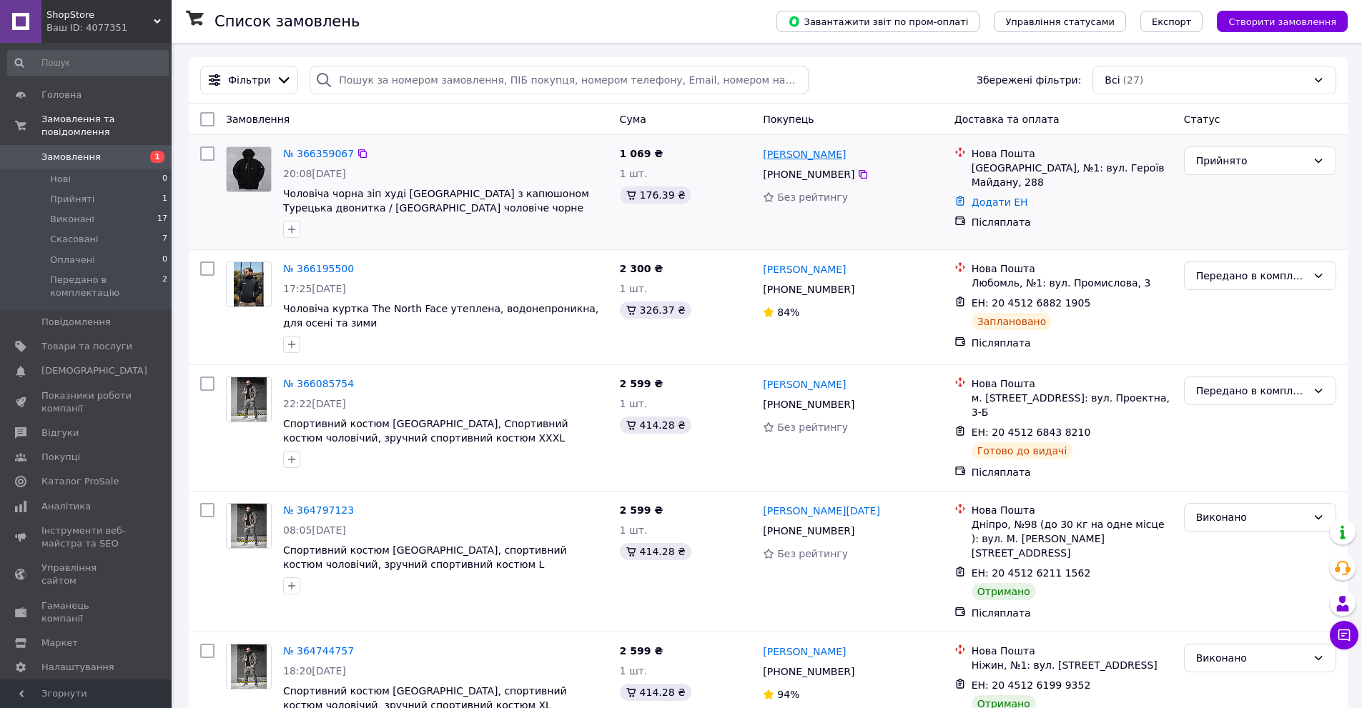
click at [795, 153] on link "[PERSON_NAME]" at bounding box center [804, 154] width 83 height 14
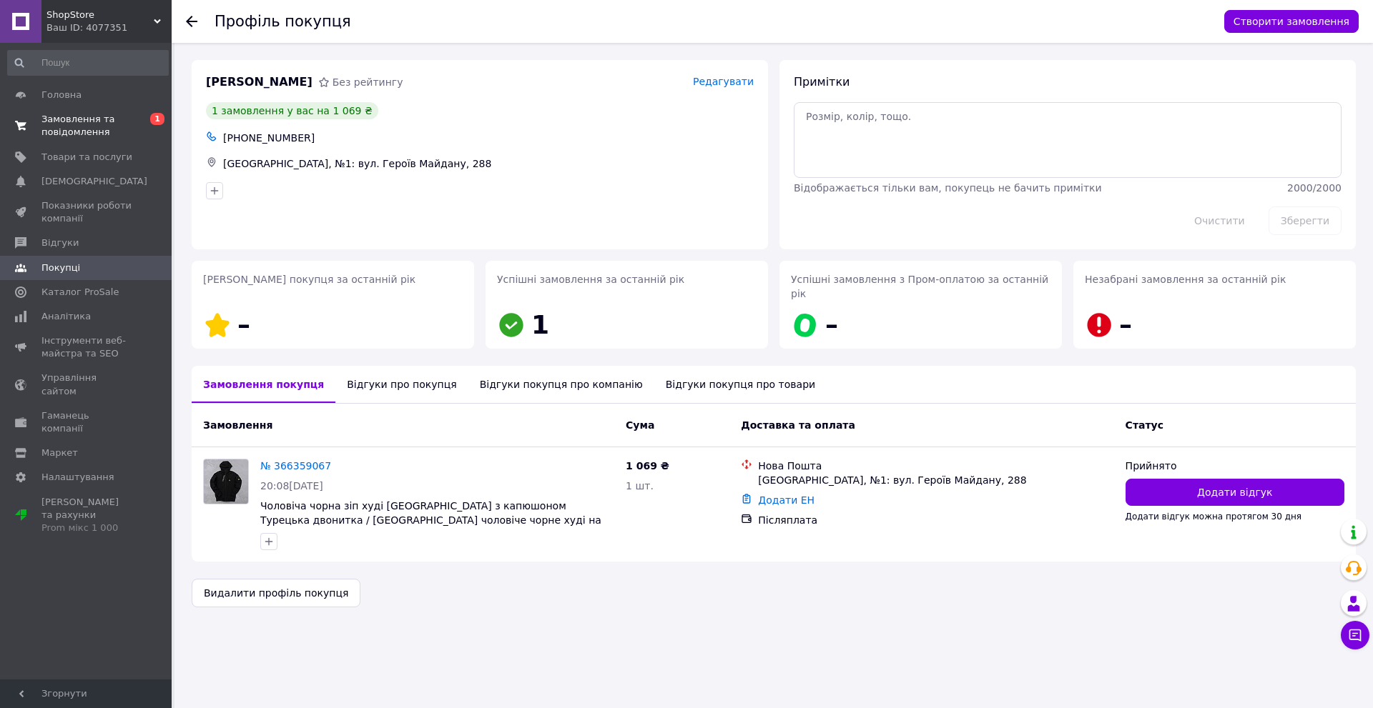
click at [103, 121] on span "Замовлення та повідомлення" at bounding box center [86, 126] width 91 height 26
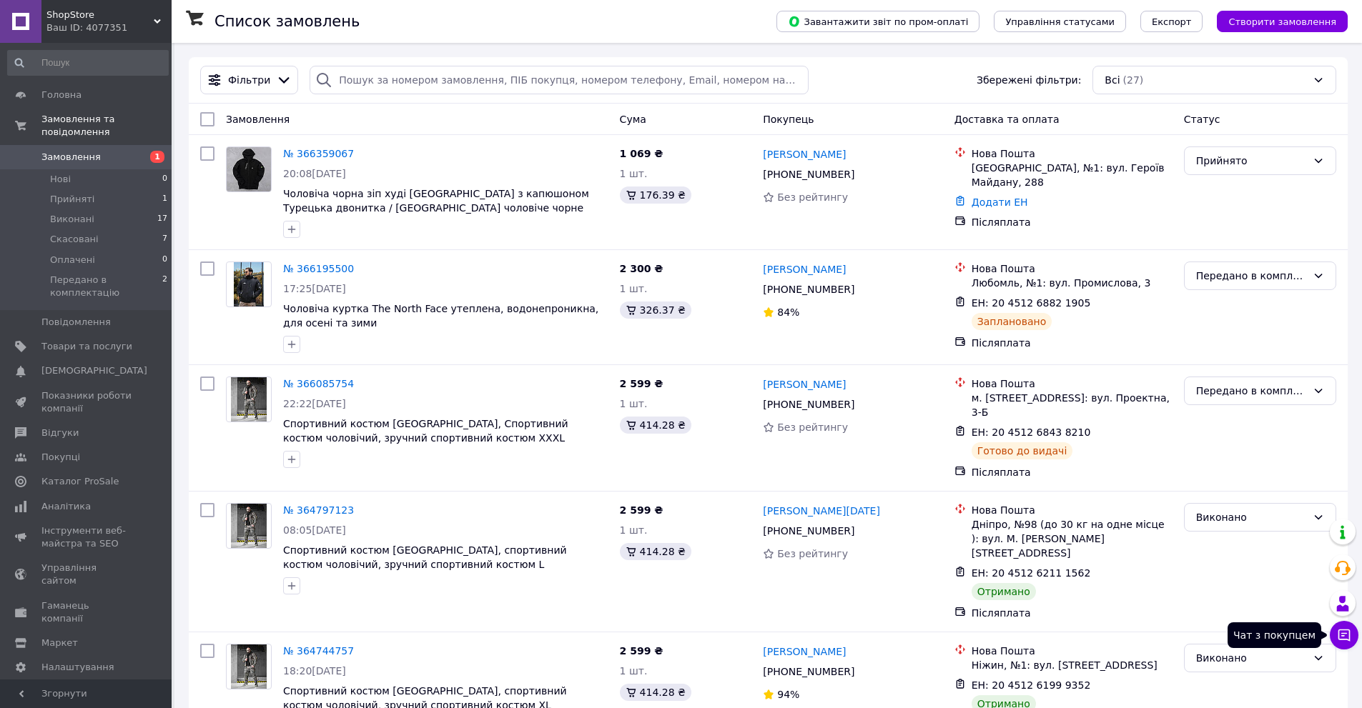
click at [1350, 632] on icon at bounding box center [1344, 636] width 12 height 12
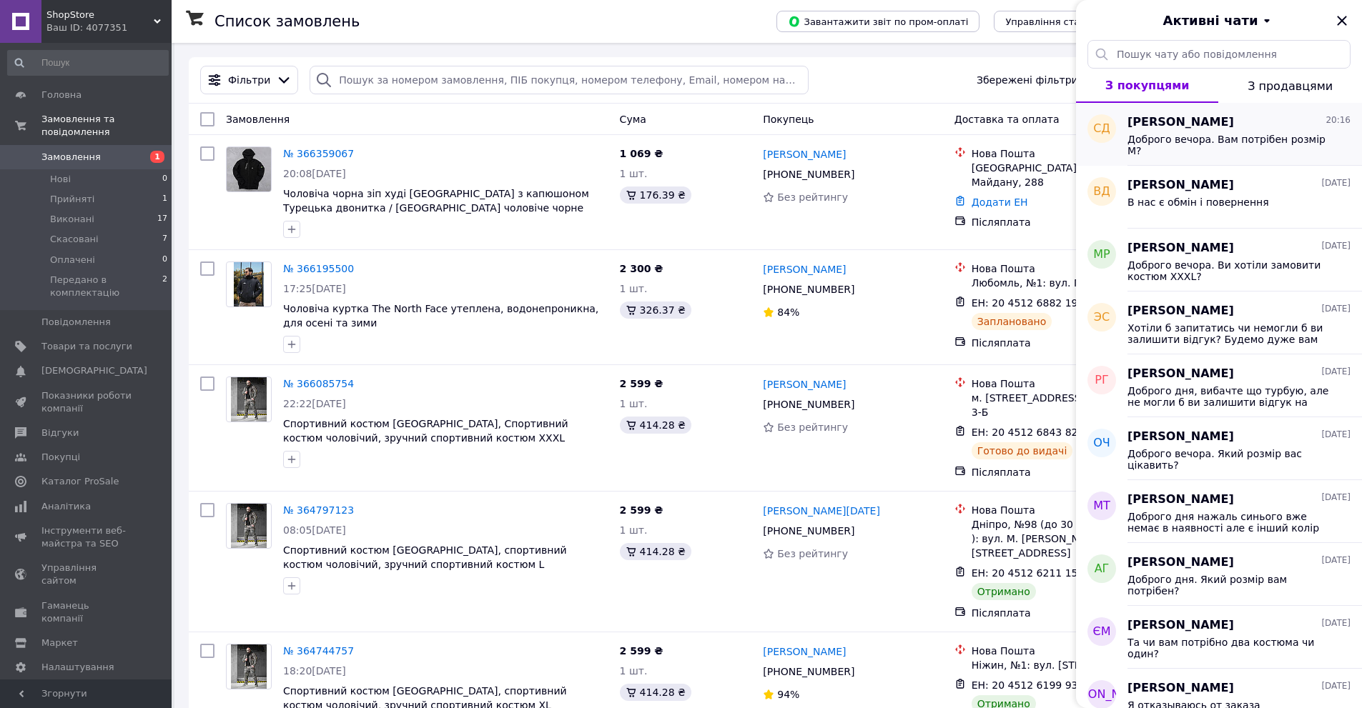
click at [1203, 142] on span "Доброго вечора. Вам потрібен розмір М?" at bounding box center [1228, 145] width 203 height 23
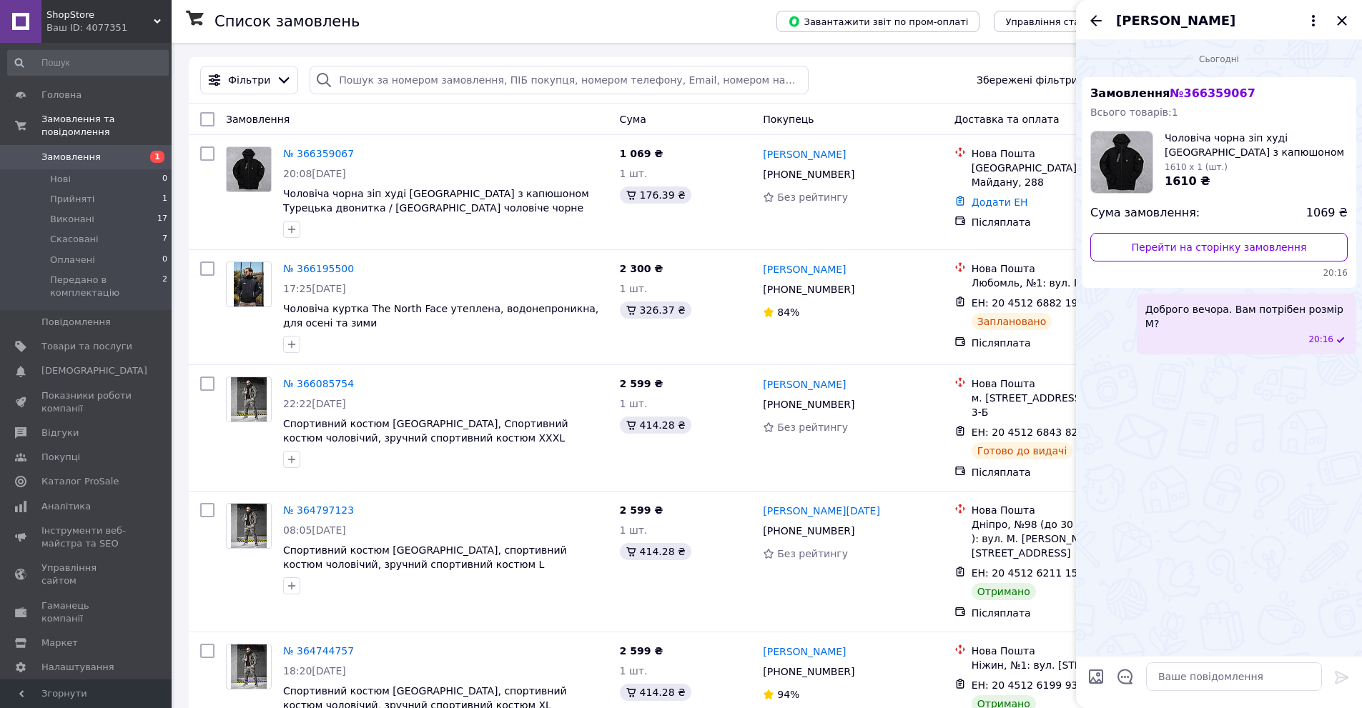
click at [1191, 185] on span "1610 ₴" at bounding box center [1187, 181] width 46 height 14
click at [1205, 247] on link "Перейти на сторінку замовлення" at bounding box center [1218, 247] width 257 height 29
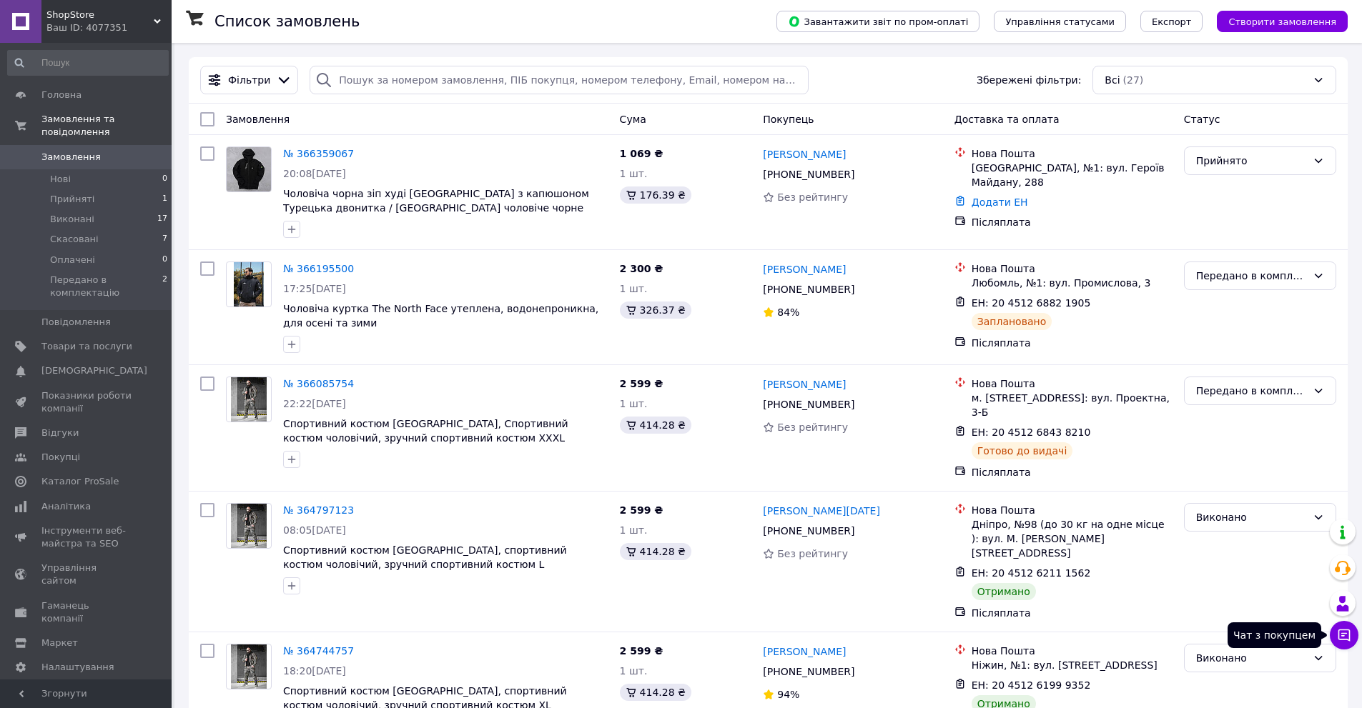
click at [1337, 640] on icon at bounding box center [1344, 635] width 14 height 14
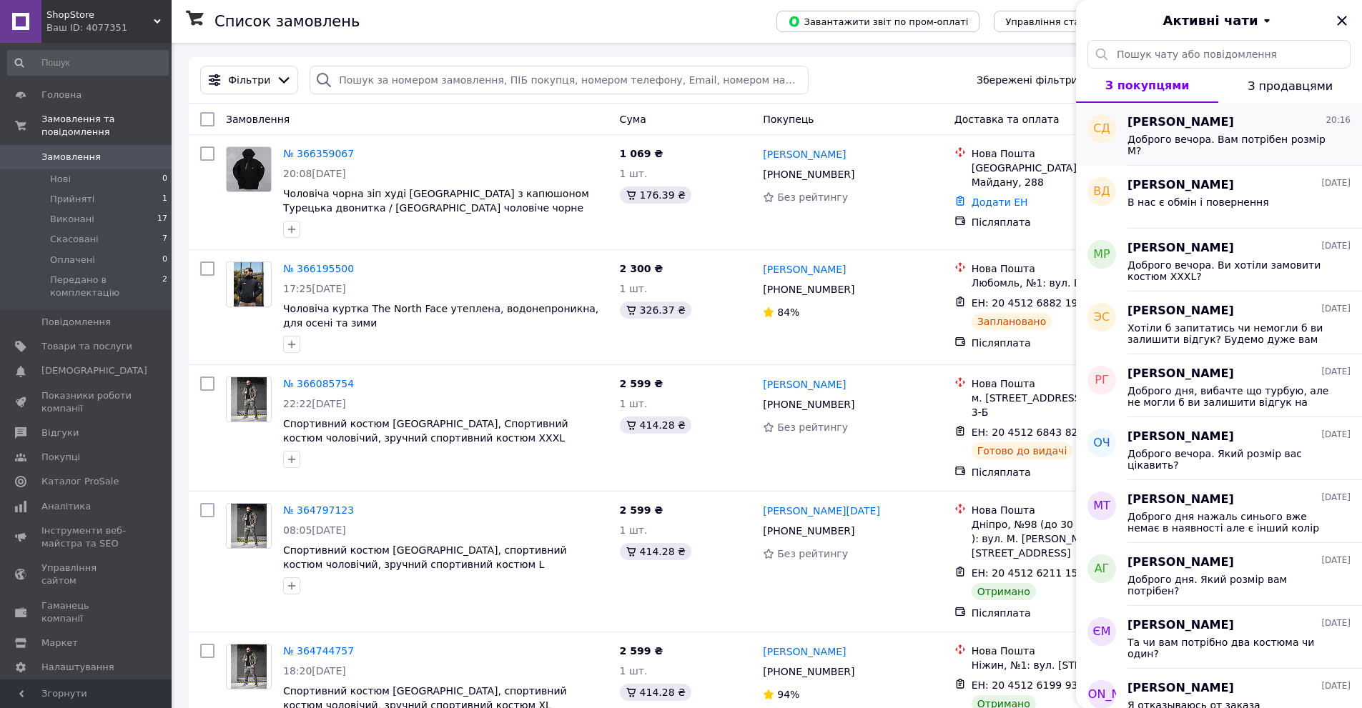
click at [1241, 142] on span "Доброго вечора. Вам потрібен розмір М?" at bounding box center [1228, 145] width 203 height 23
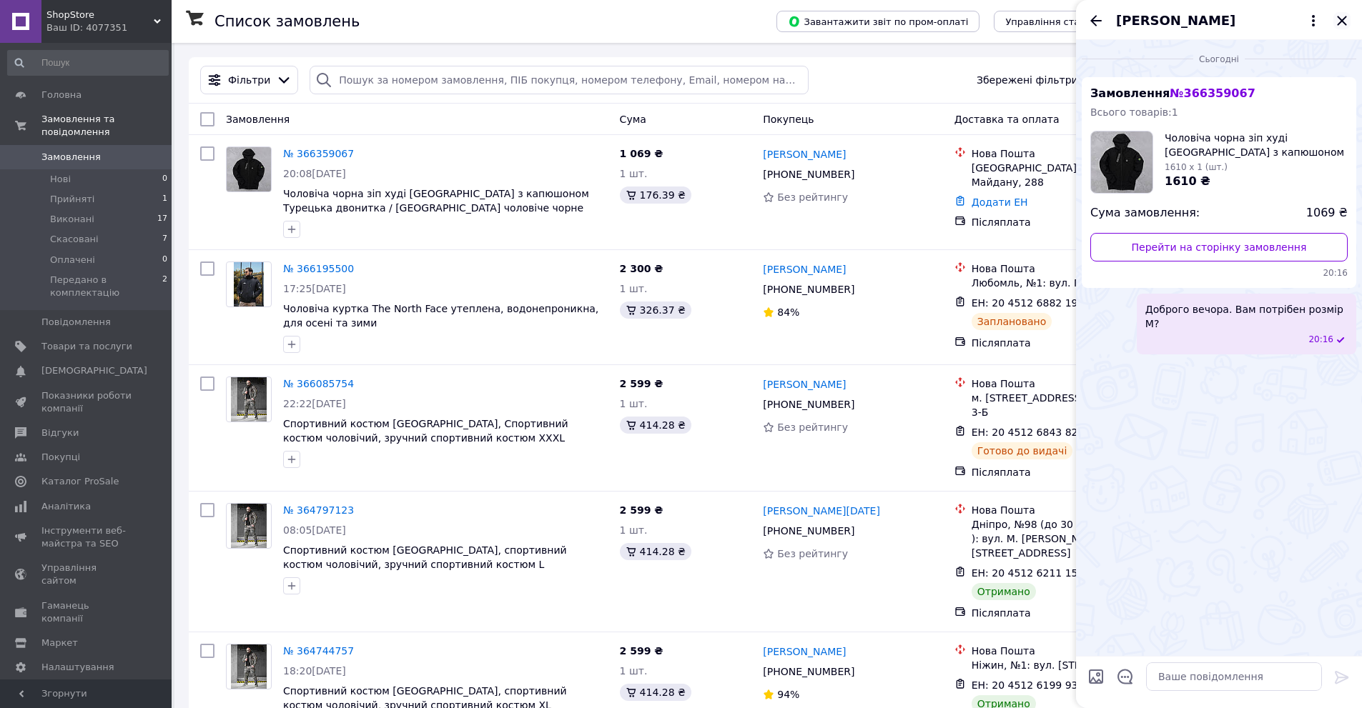
click at [1345, 17] on icon "Закрити" at bounding box center [1341, 20] width 9 height 9
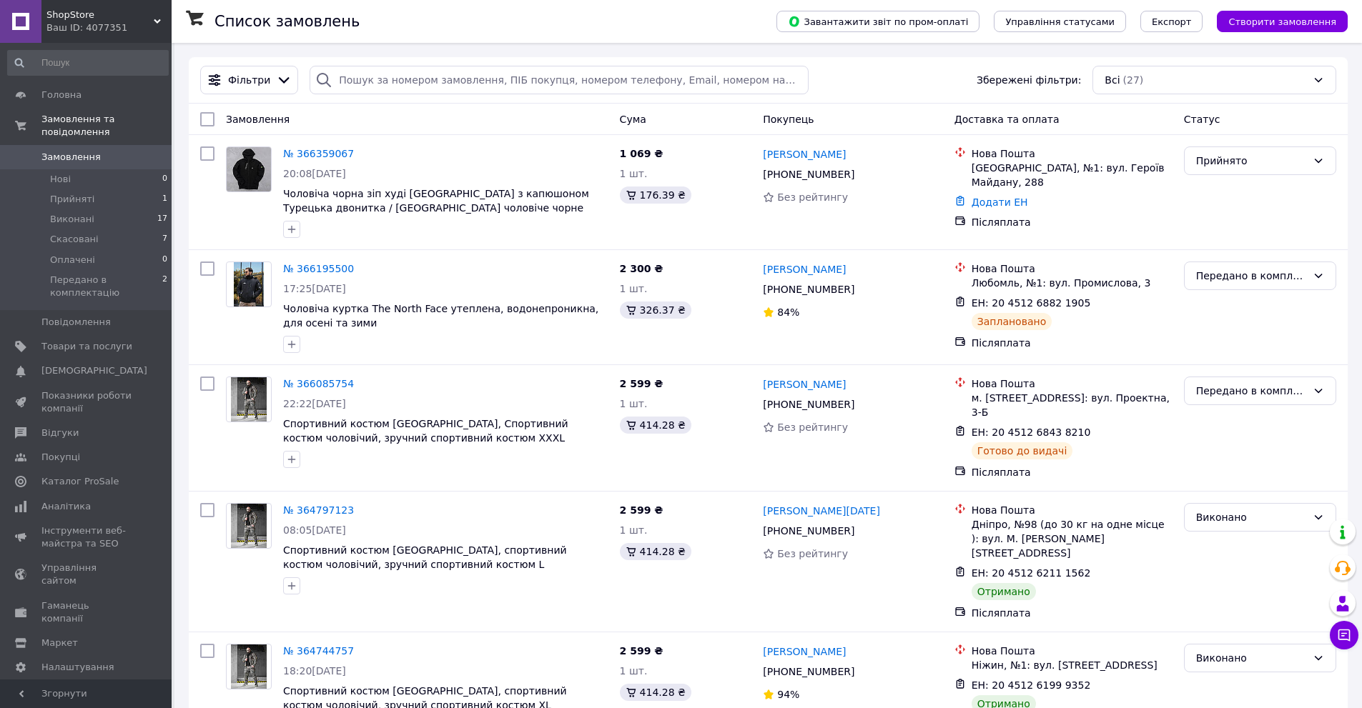
click at [894, 81] on div "Фільтри Збережені фільтри: Всі (27)" at bounding box center [767, 80] width 1147 height 29
drag, startPoint x: 824, startPoint y: 155, endPoint x: 759, endPoint y: 156, distance: 65.1
click at [759, 156] on div "Наталя Дідик +380 98 676 35 25 Без рейтингу" at bounding box center [852, 192] width 191 height 103
copy link "[PERSON_NAME]"
click at [857, 175] on icon at bounding box center [862, 174] width 11 height 11
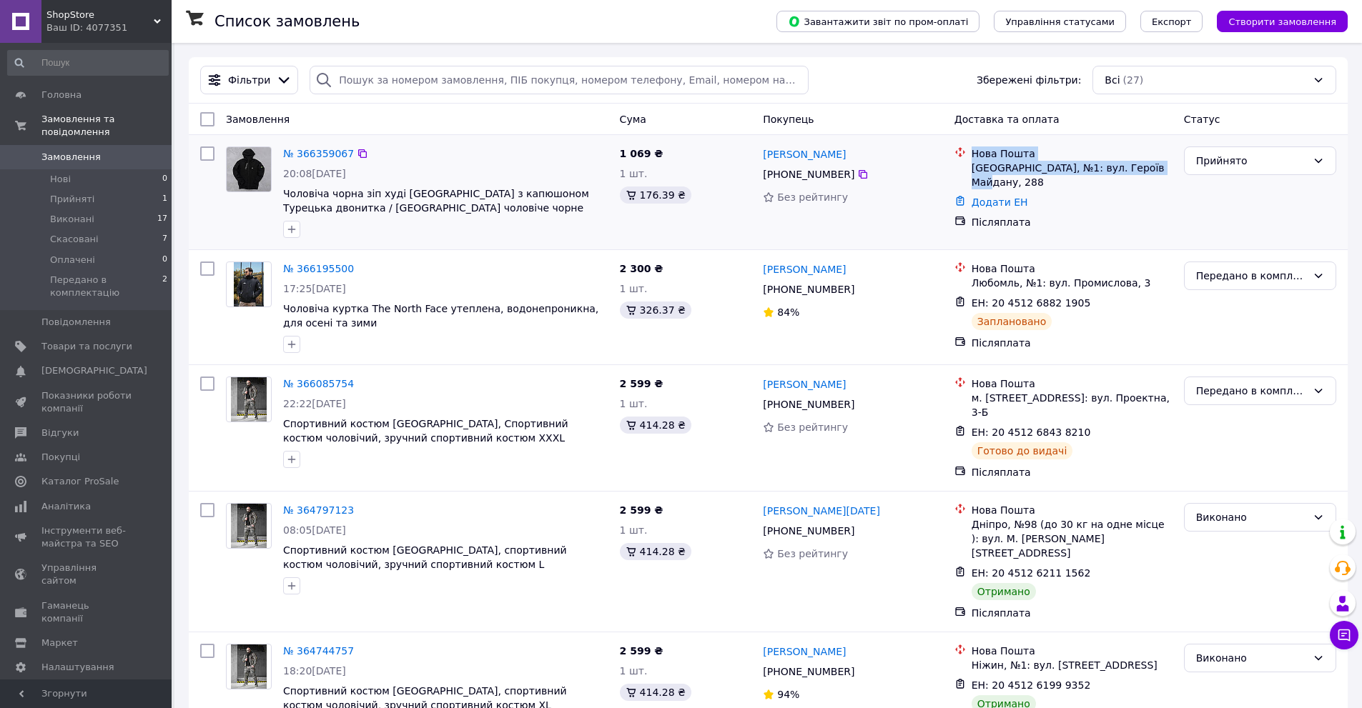
drag, startPoint x: 1158, startPoint y: 168, endPoint x: 974, endPoint y: 150, distance: 185.3
click at [974, 150] on div "Нова Пошта Шаргород, №1: вул. Героїв Майдану, 288" at bounding box center [1072, 168] width 207 height 43
copy div "Нова Пошта Шаргород, №1: вул. Героїв Майдану, 288"
click at [941, 167] on div "[PHONE_NUMBER]" at bounding box center [852, 174] width 182 height 17
click at [995, 197] on link "Додати ЕН" at bounding box center [999, 202] width 56 height 11
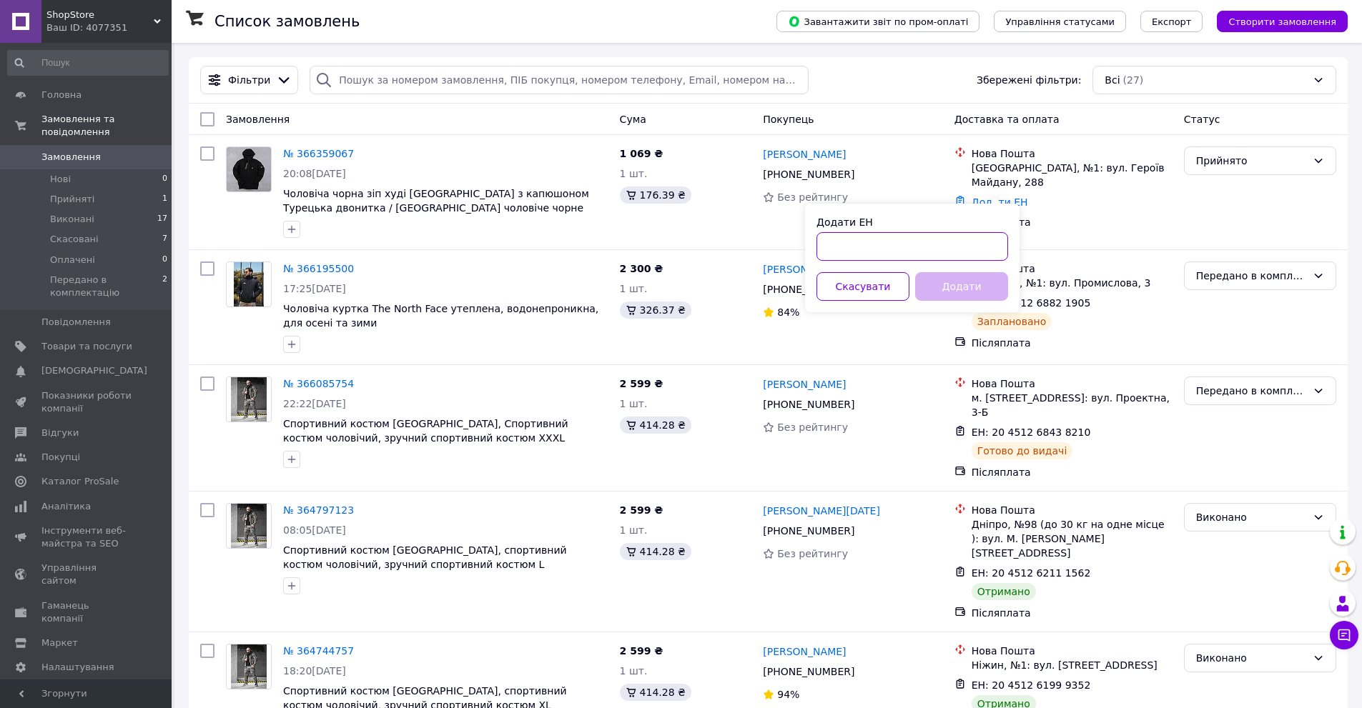
click at [914, 247] on input "Додати ЕН" at bounding box center [912, 246] width 192 height 29
paste input "20451269255074"
type input "20451269255074"
click at [947, 290] on button "Додати" at bounding box center [961, 286] width 93 height 29
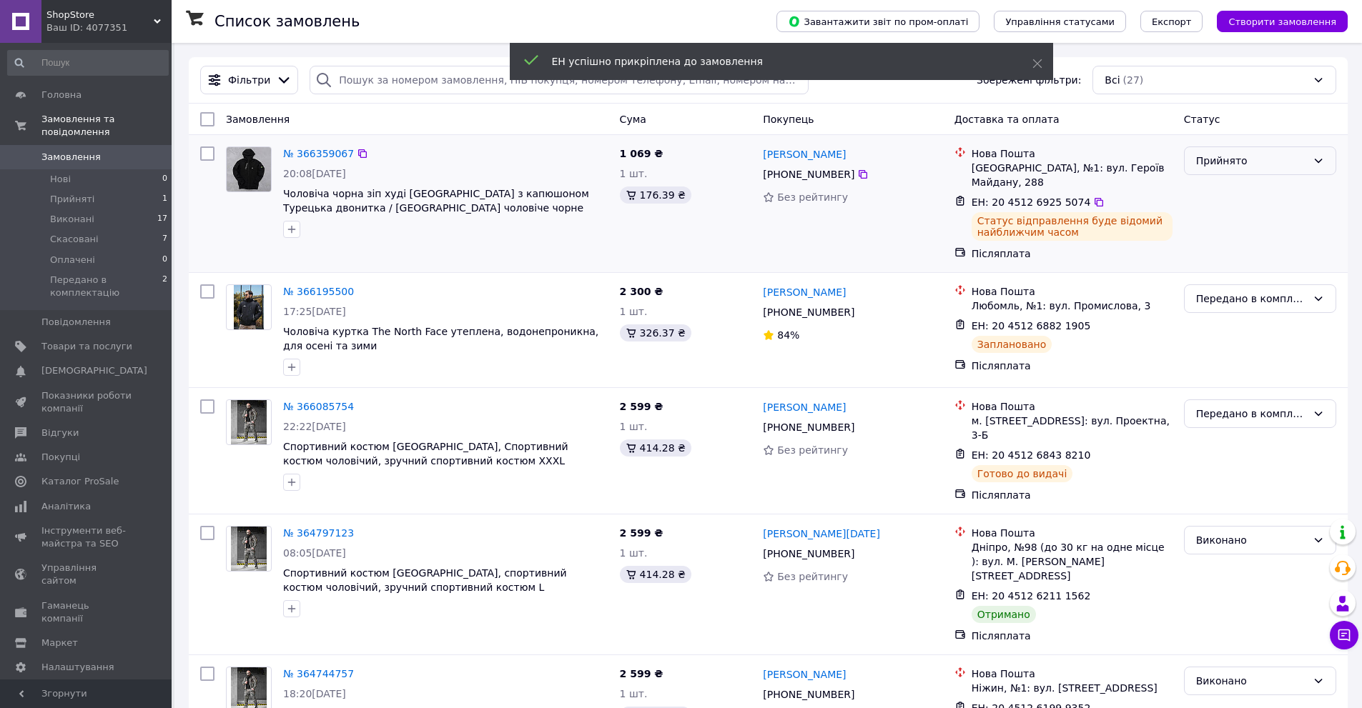
click at [1232, 163] on div "Прийнято" at bounding box center [1251, 161] width 111 height 16
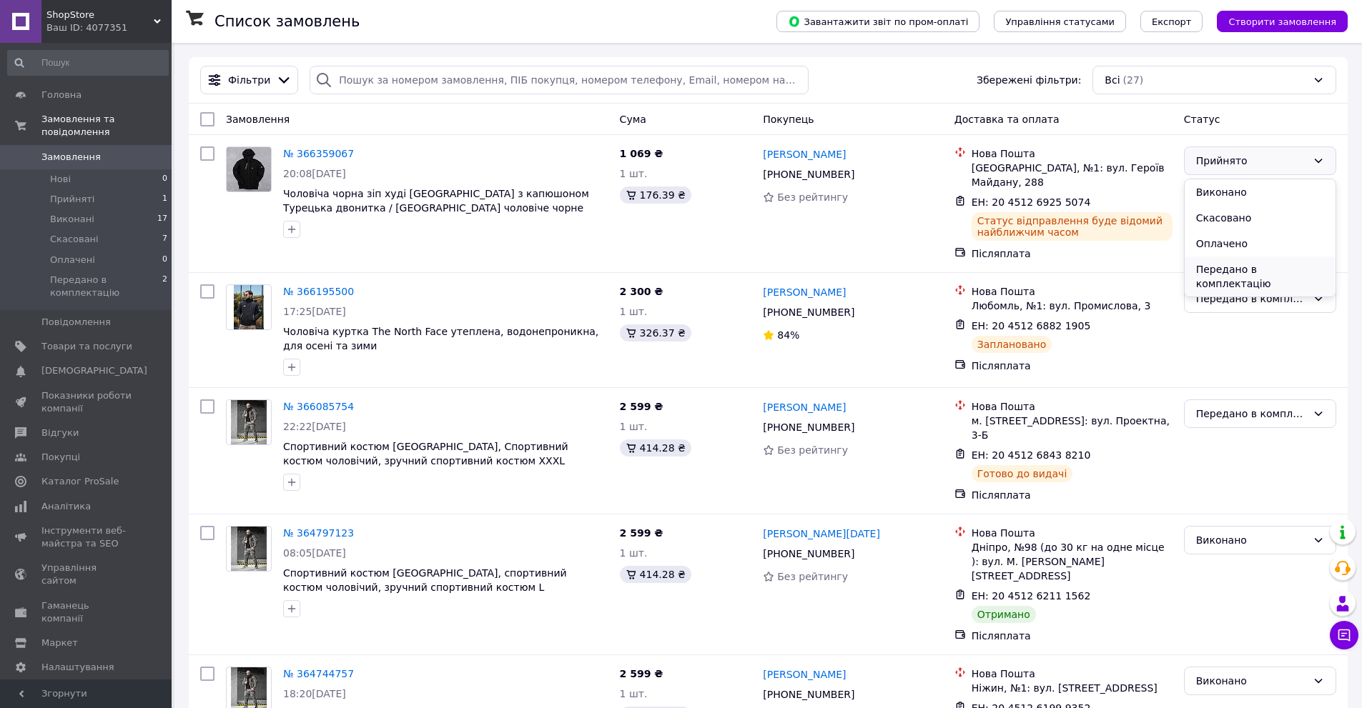
click at [1216, 272] on li "Передано в комплектацію" at bounding box center [1260, 277] width 151 height 40
